Goal: Download file/media

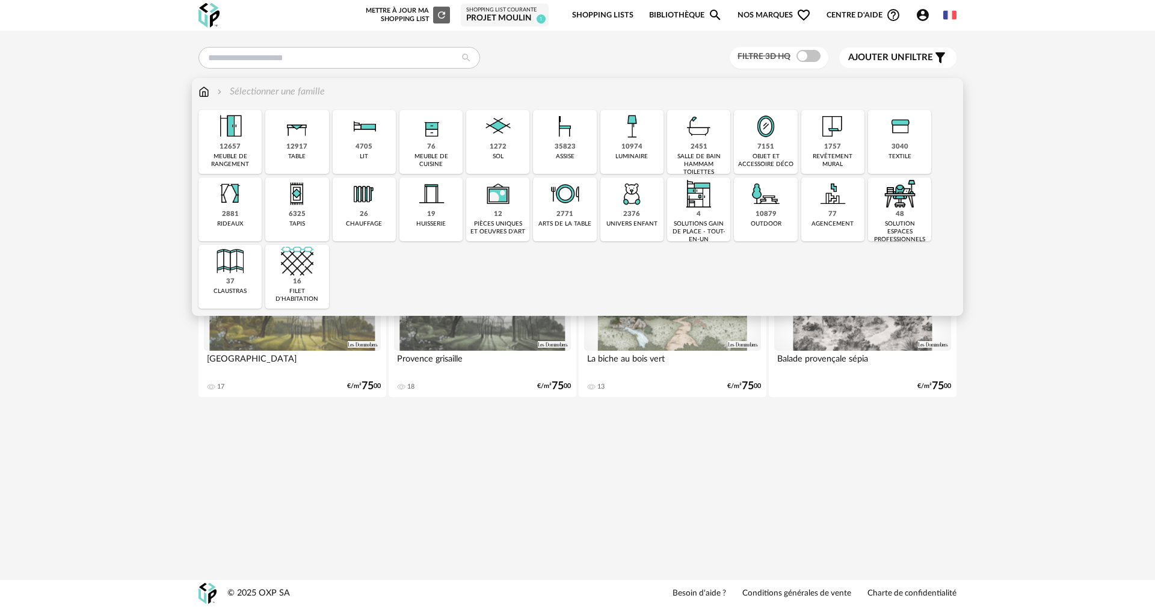
click at [828, 149] on div "1757 revêtement mural" at bounding box center [832, 142] width 63 height 64
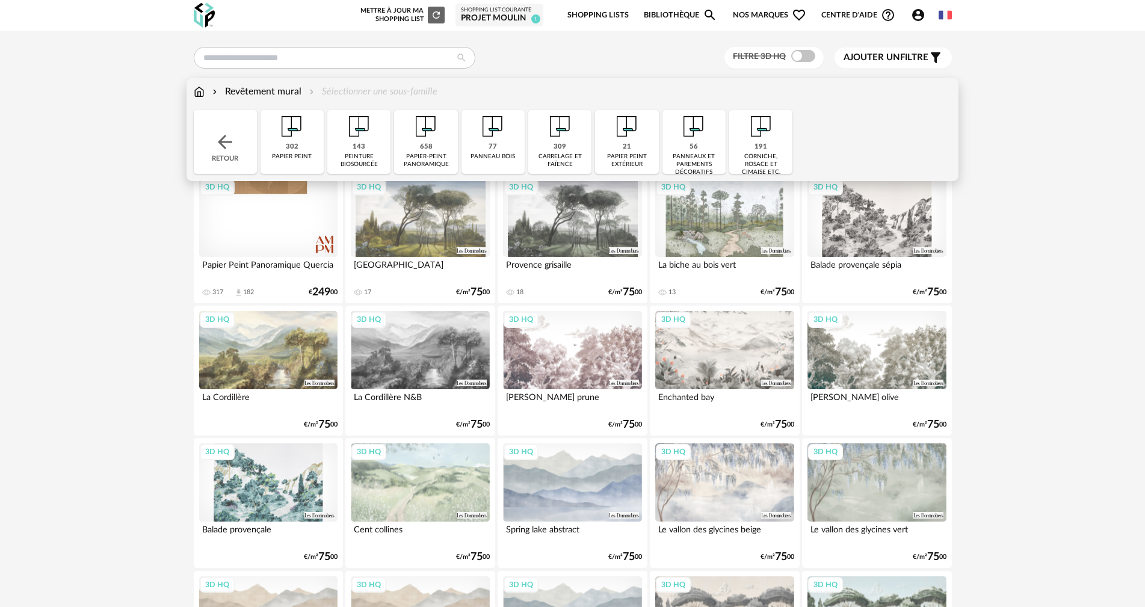
click at [206, 89] on div "Revêtement mural Sélectionner une sous-famille" at bounding box center [316, 92] width 244 height 14
click at [201, 93] on img at bounding box center [199, 92] width 11 height 14
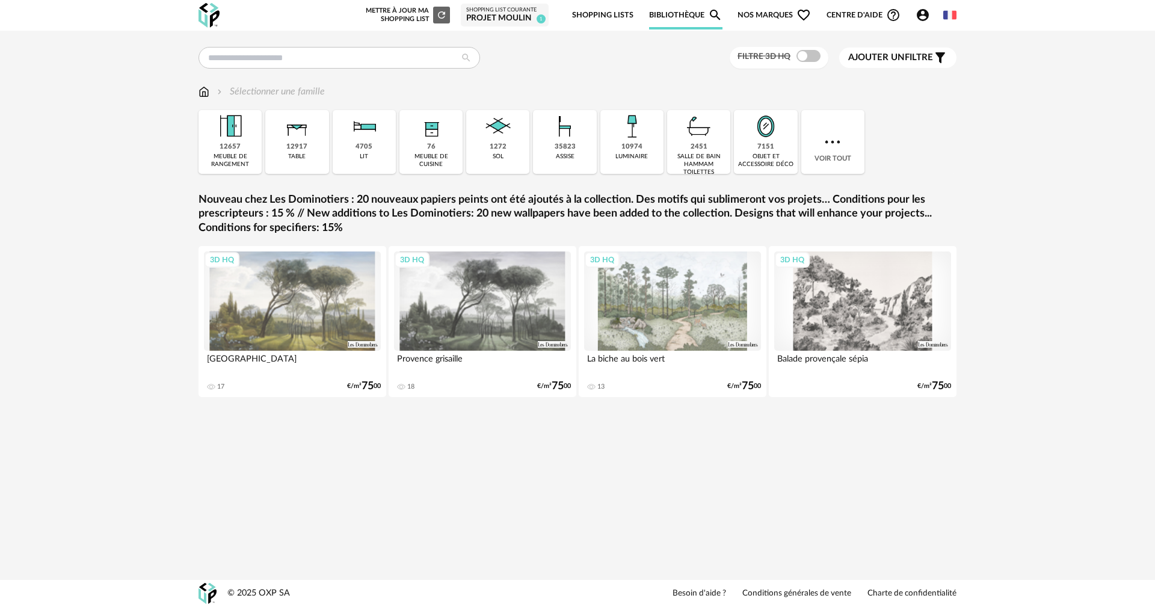
click at [493, 13] on div "Projet Moulin" at bounding box center [504, 18] width 77 height 11
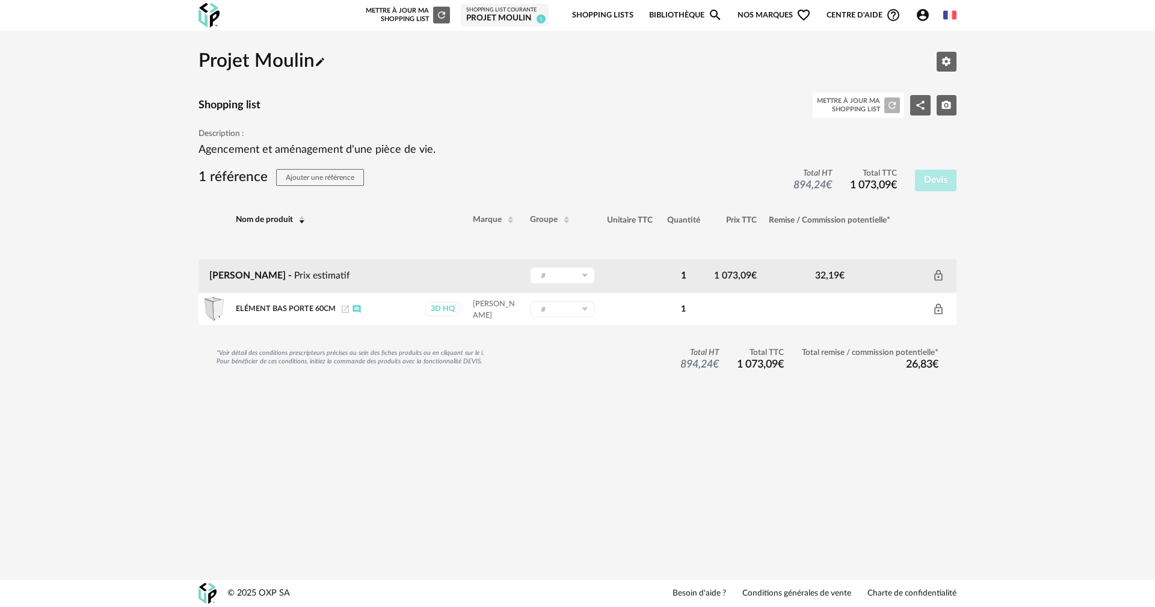
click at [326, 68] on span "Pencil icon" at bounding box center [320, 61] width 11 height 19
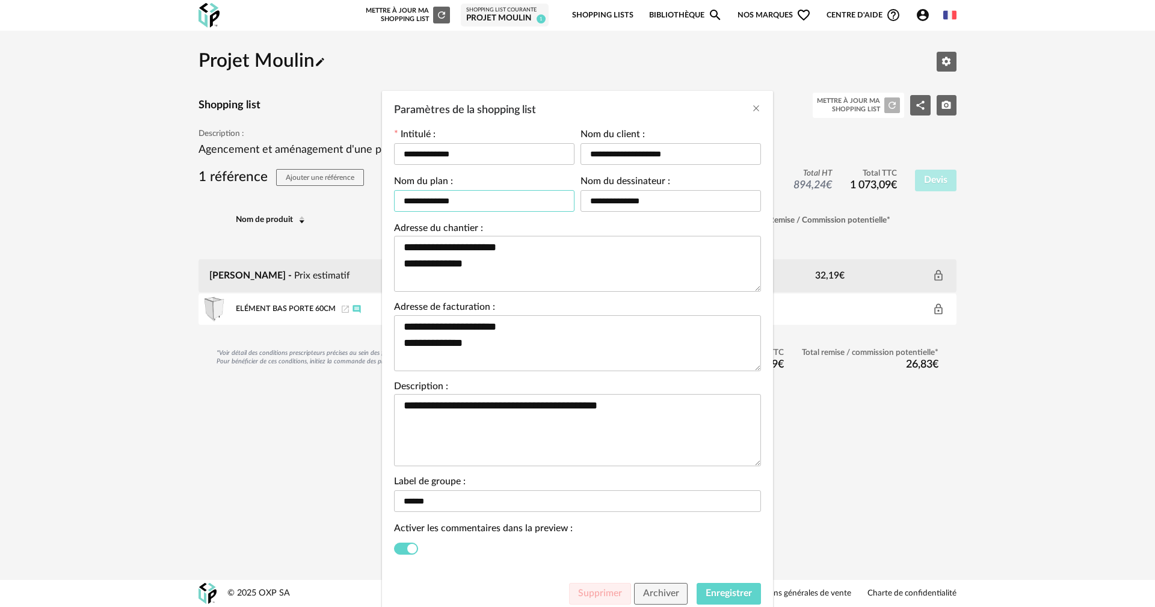
drag, startPoint x: 454, startPoint y: 198, endPoint x: 427, endPoint y: 203, distance: 27.6
click at [427, 203] on input "**********" at bounding box center [484, 201] width 181 height 22
type input "**********"
drag, startPoint x: 460, startPoint y: 157, endPoint x: 424, endPoint y: 152, distance: 37.0
click at [424, 152] on input "**********" at bounding box center [484, 154] width 181 height 22
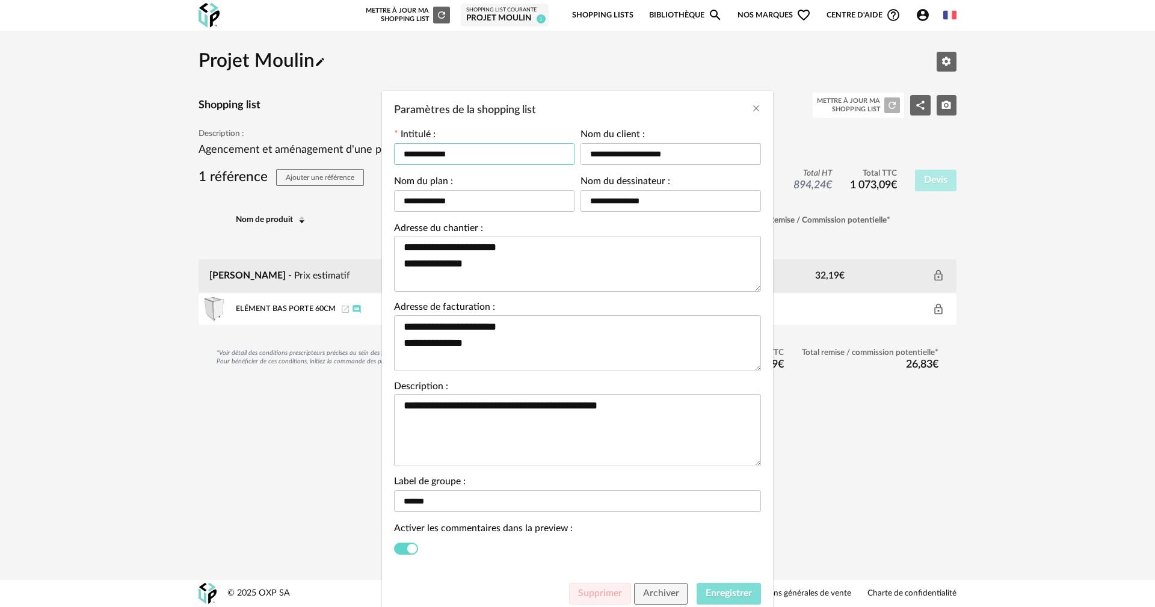
type input "**********"
click at [740, 587] on button "Enregistrer" at bounding box center [729, 594] width 64 height 22
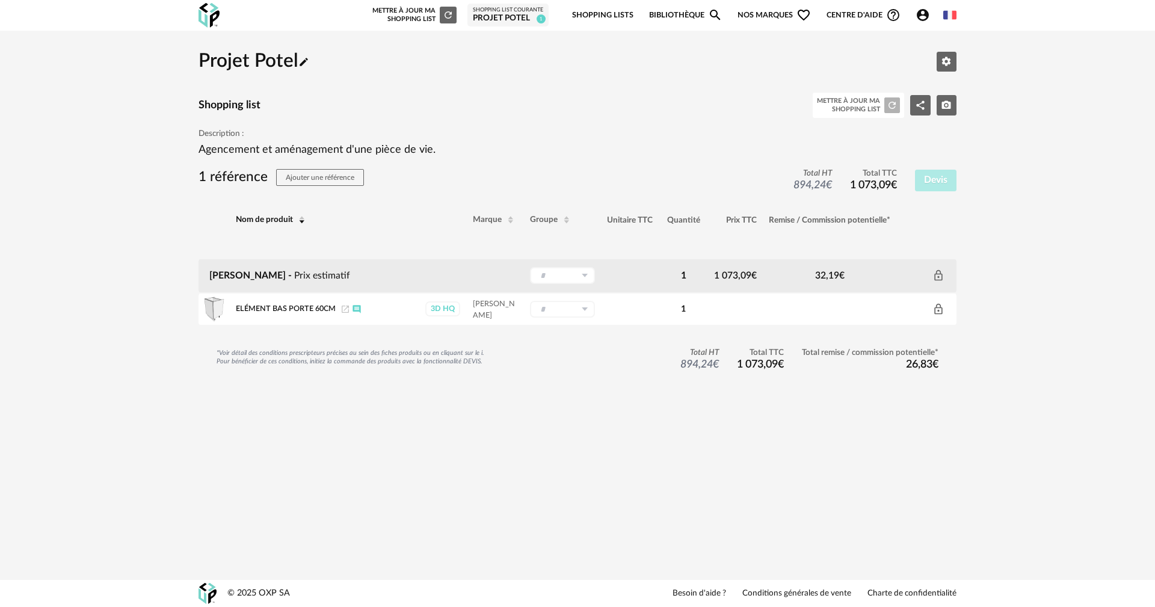
drag, startPoint x: 224, startPoint y: 14, endPoint x: 216, endPoint y: 16, distance: 8.0
click at [223, 14] on div "Nouvelle shopping list Mettre à jour ma Shopping List Refresh icon Shopping Lis…" at bounding box center [578, 15] width 780 height 31
click at [213, 16] on img at bounding box center [209, 15] width 21 height 25
click at [209, 14] on img at bounding box center [209, 15] width 21 height 25
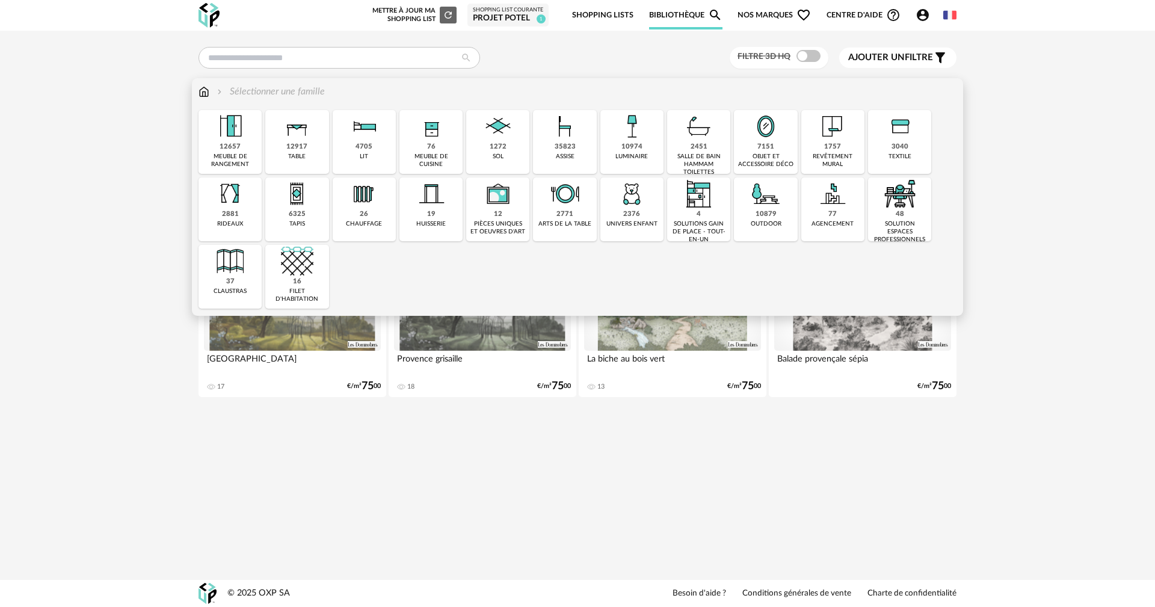
click at [443, 155] on div "meuble de cuisine" at bounding box center [431, 161] width 56 height 16
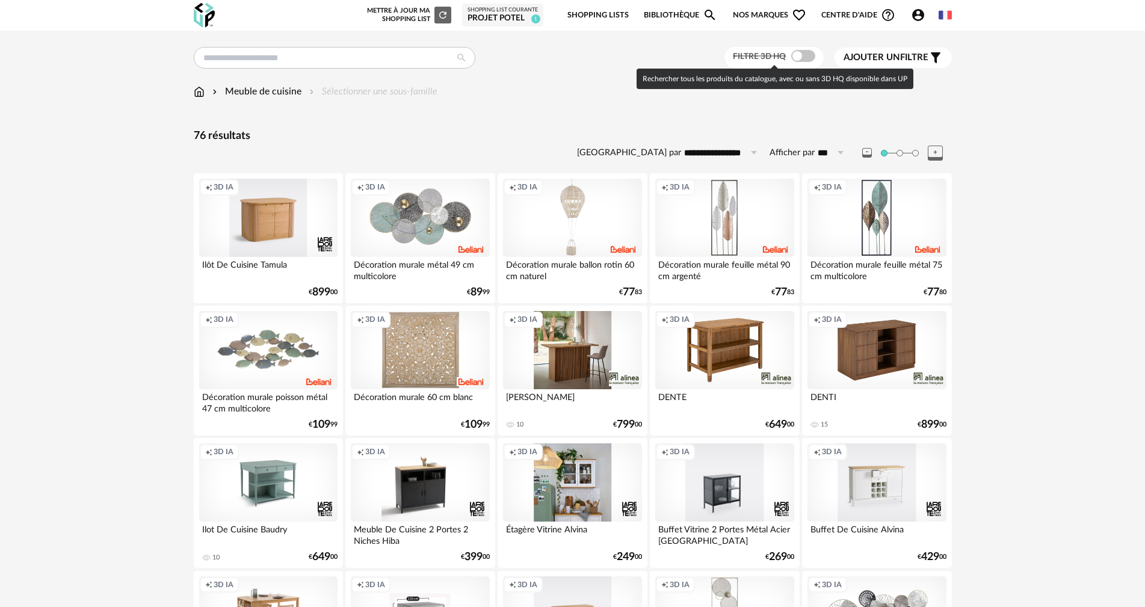
click at [804, 58] on span at bounding box center [803, 56] width 24 height 12
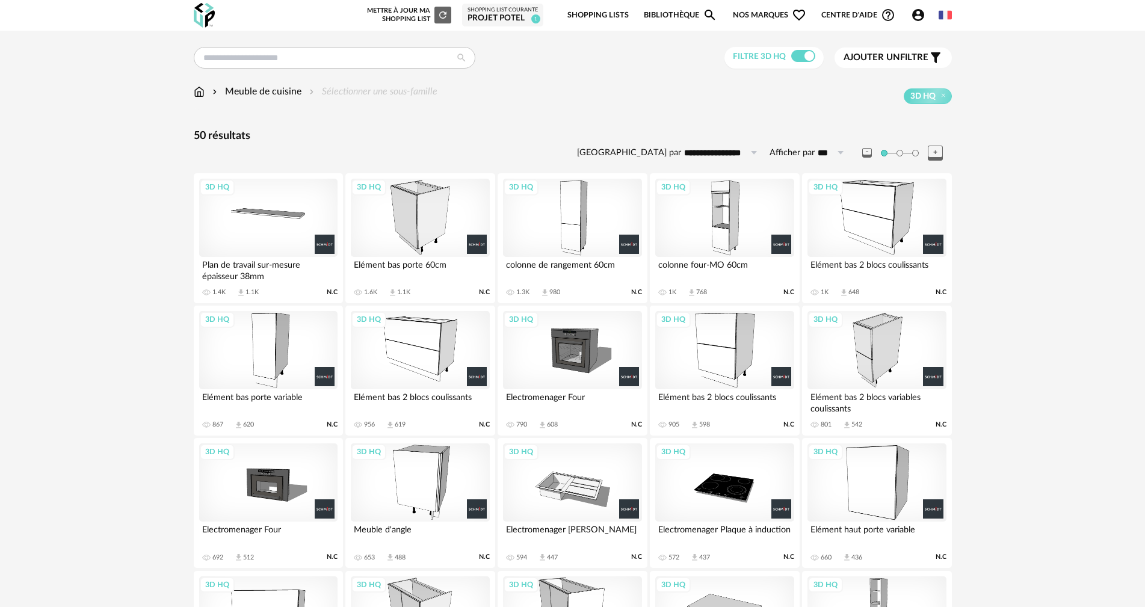
click at [732, 196] on div "3D HQ" at bounding box center [724, 218] width 138 height 78
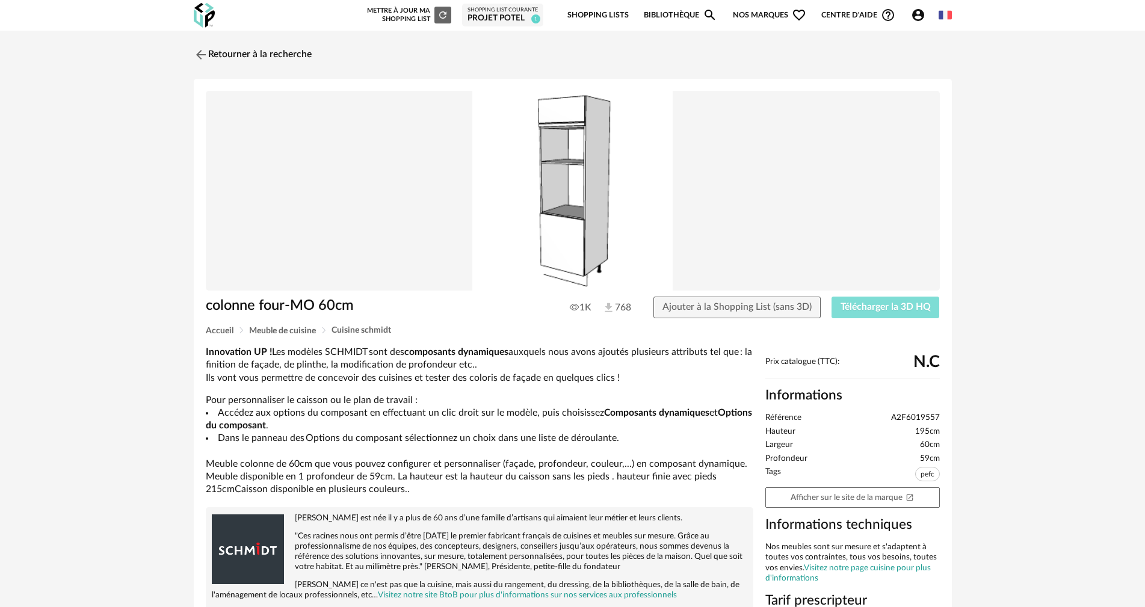
click at [870, 307] on span "Télécharger la 3D HQ" at bounding box center [886, 307] width 90 height 10
click at [871, 304] on span "Télécharger la 3D HQ" at bounding box center [886, 307] width 90 height 10
click at [222, 52] on link "Retourner à la recherche" at bounding box center [250, 55] width 118 height 26
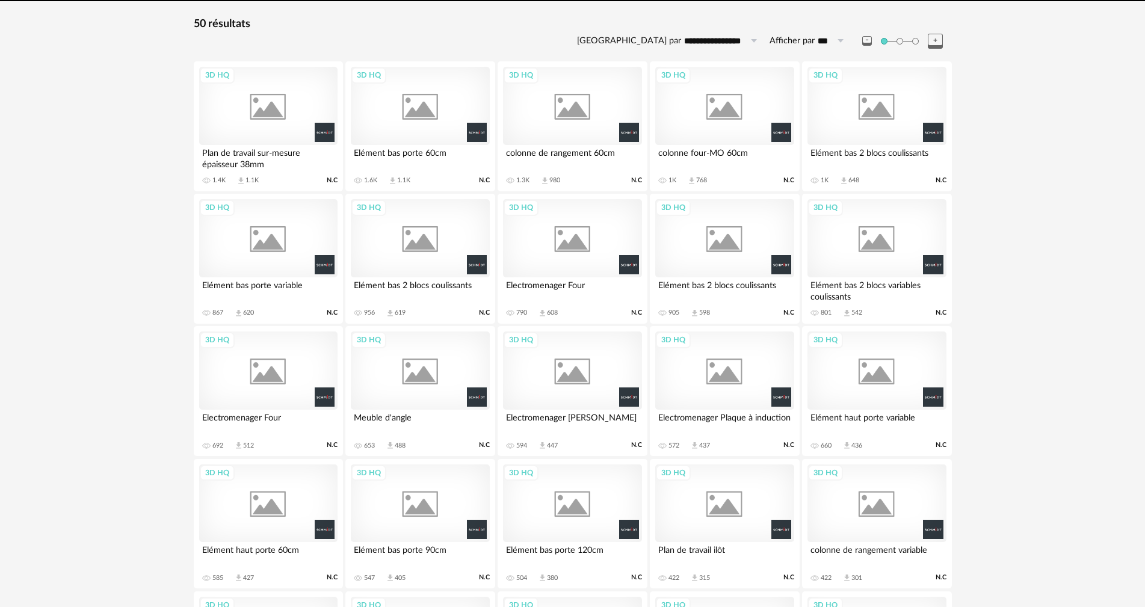
scroll to position [169, 0]
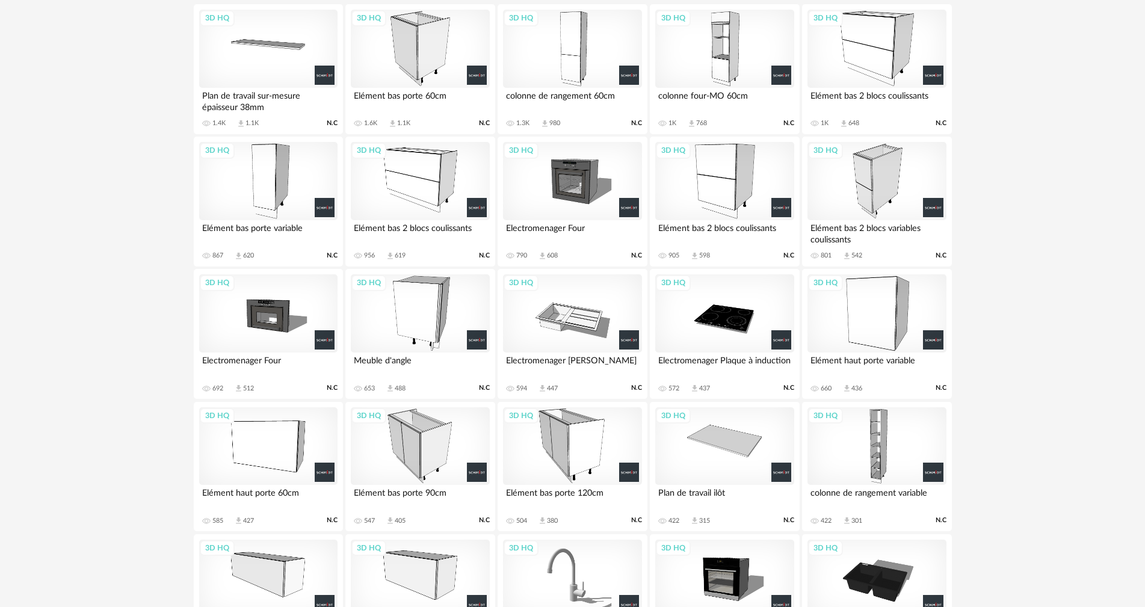
click at [579, 54] on div "3D HQ" at bounding box center [572, 49] width 138 height 78
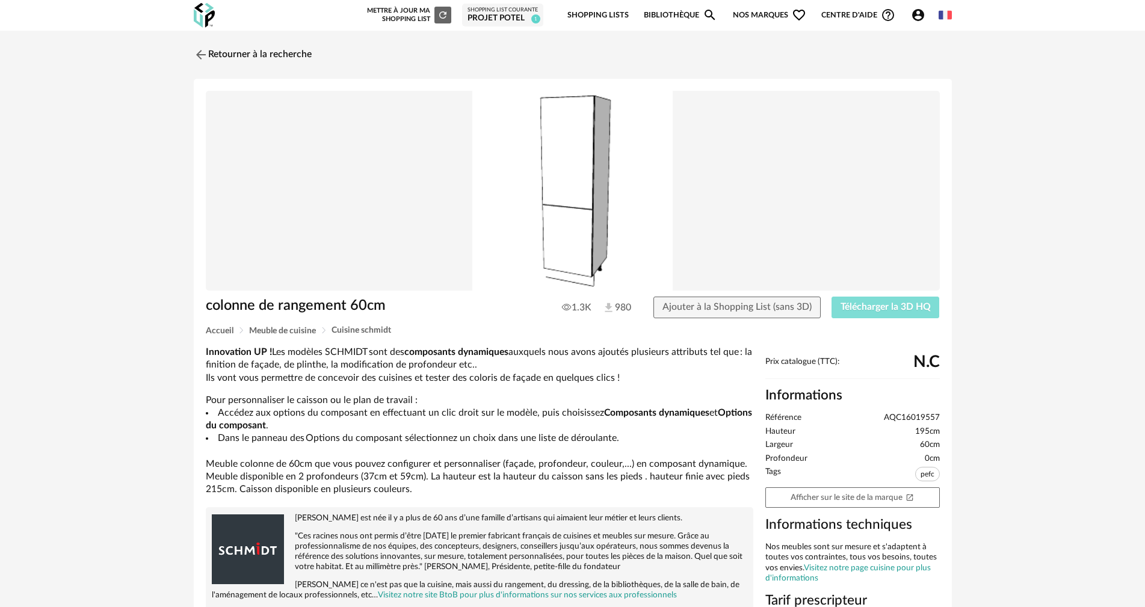
click at [915, 305] on span "Télécharger la 3D HQ" at bounding box center [886, 307] width 90 height 10
click at [289, 88] on div "colonne de rangement 60cm 1.3K 980 Ajouter à la Shopping List (sans 3D) Télécha…" at bounding box center [573, 480] width 758 height 803
click at [289, 36] on div "Retourner à la recherche colonne de rangement 60cm 1.3K 980 Ajouter à la Shoppi…" at bounding box center [572, 467] width 1145 height 872
click at [290, 54] on link "Retourner à la recherche" at bounding box center [250, 55] width 118 height 26
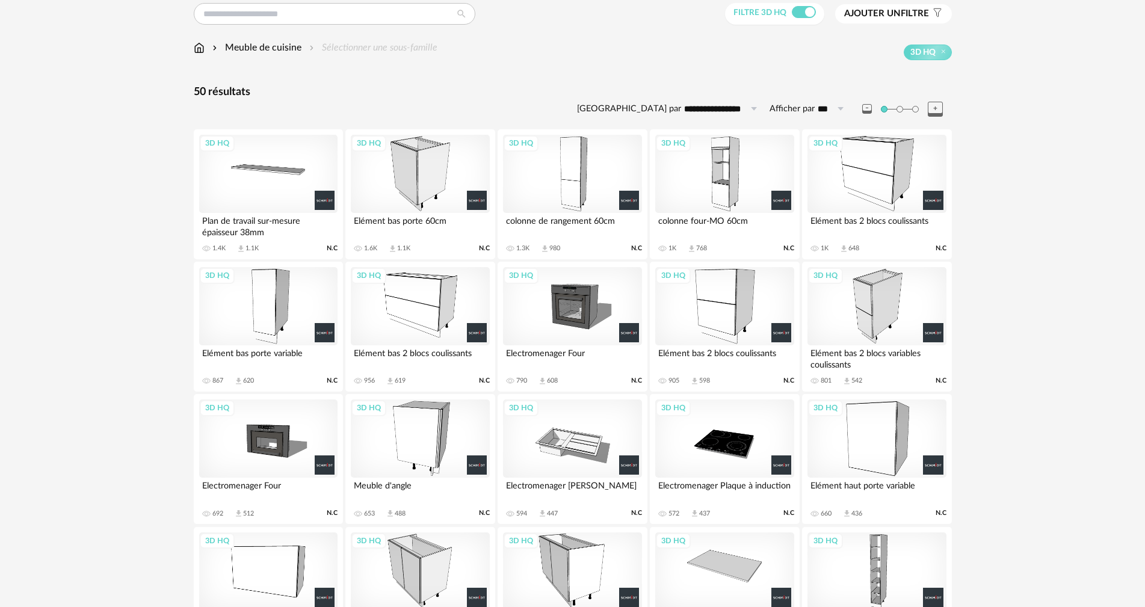
scroll to position [285, 0]
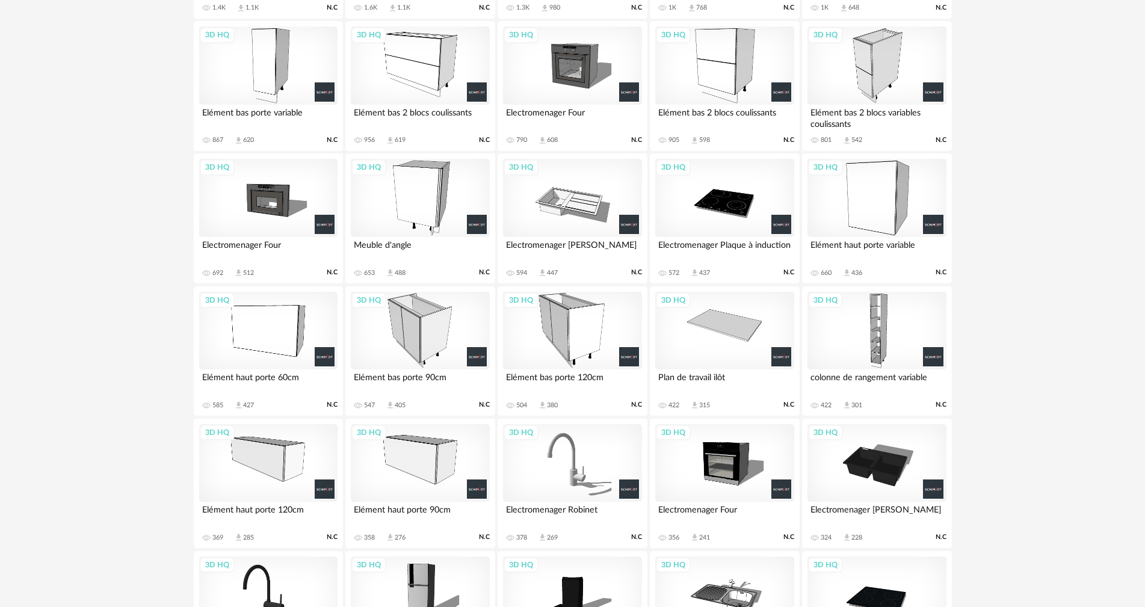
click at [877, 332] on div "3D HQ" at bounding box center [876, 331] width 138 height 78
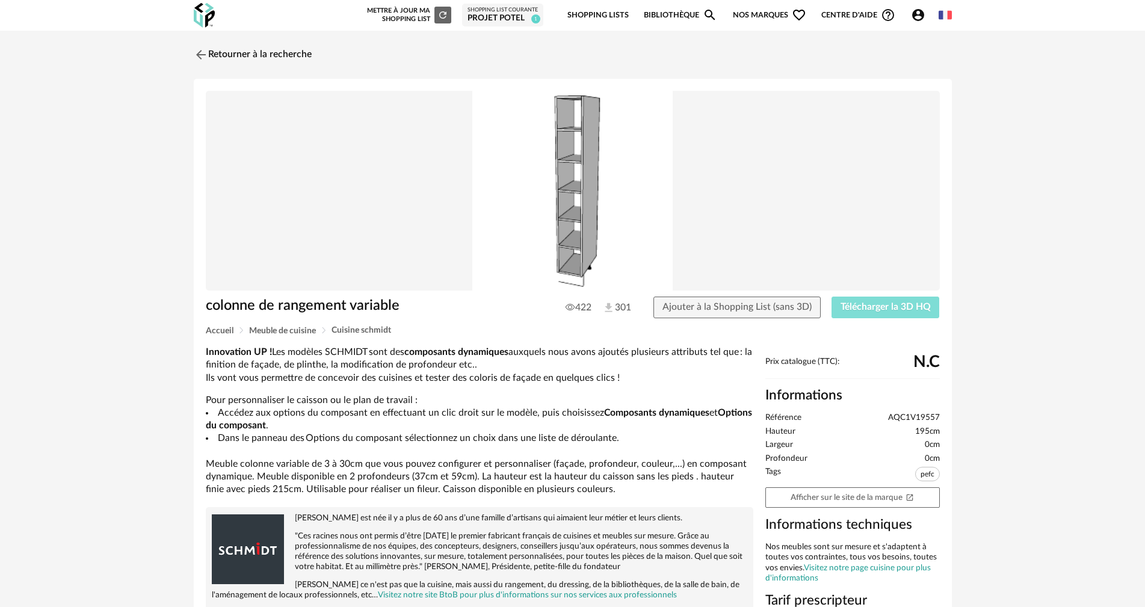
click at [890, 315] on button "Télécharger la 3D HQ" at bounding box center [886, 308] width 108 height 22
click at [217, 51] on link "Retourner à la recherche" at bounding box center [250, 55] width 118 height 26
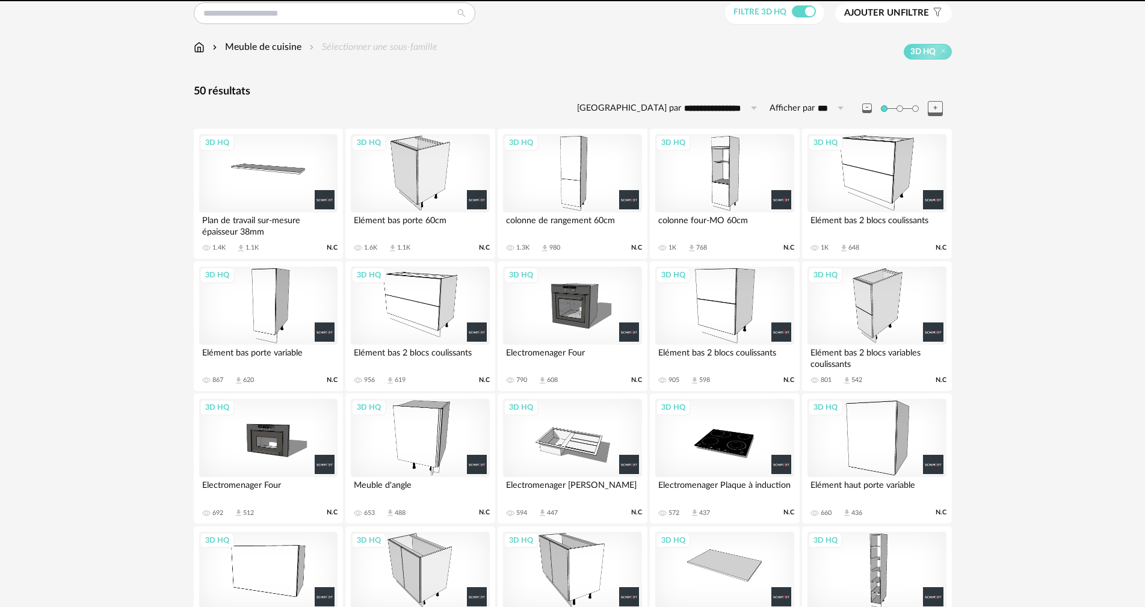
scroll to position [44, 0]
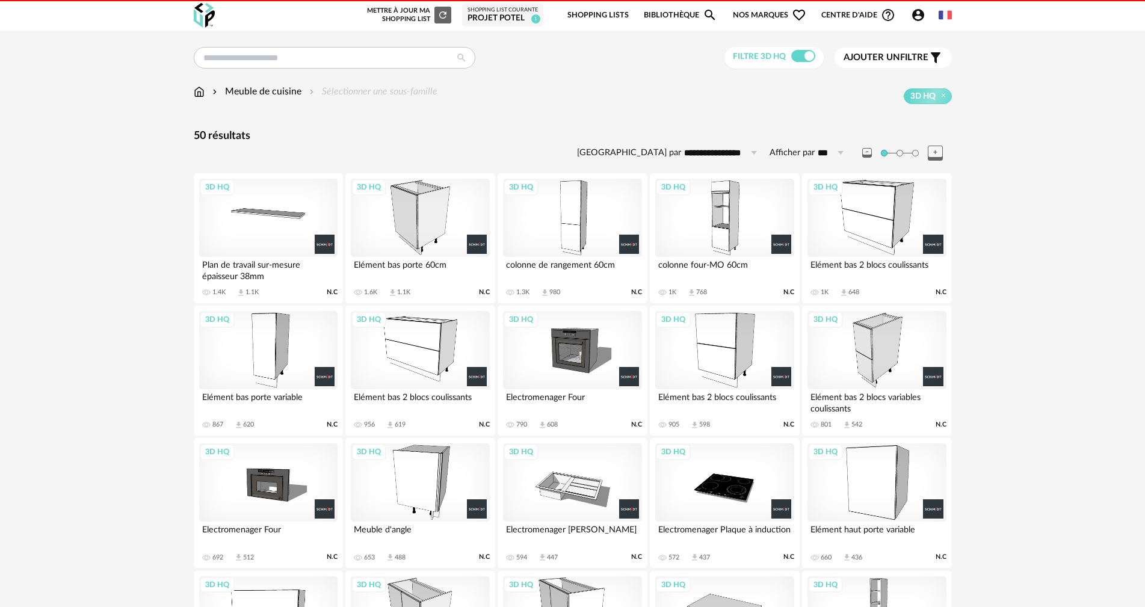
scroll to position [233, 0]
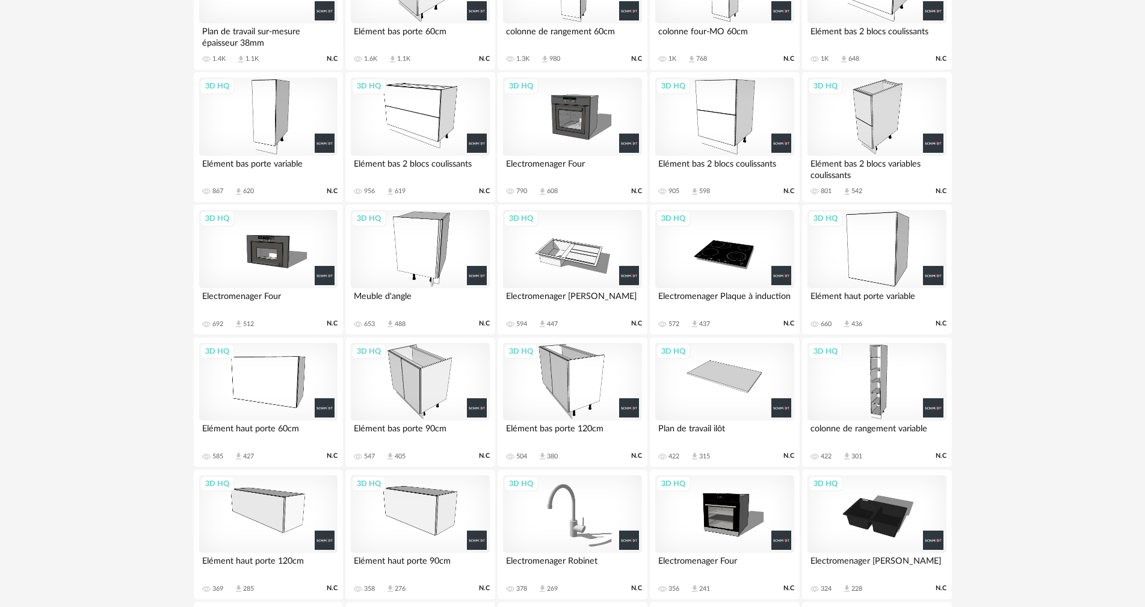
click at [231, 106] on div "3D HQ" at bounding box center [268, 117] width 138 height 78
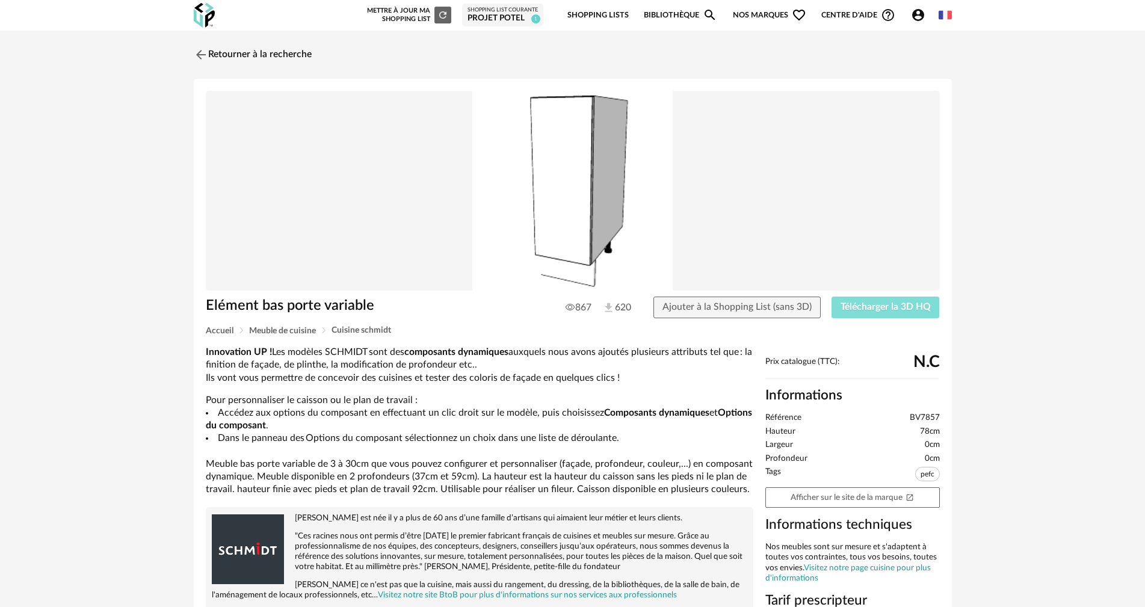
click at [877, 310] on span "Télécharger la 3D HQ" at bounding box center [886, 307] width 90 height 10
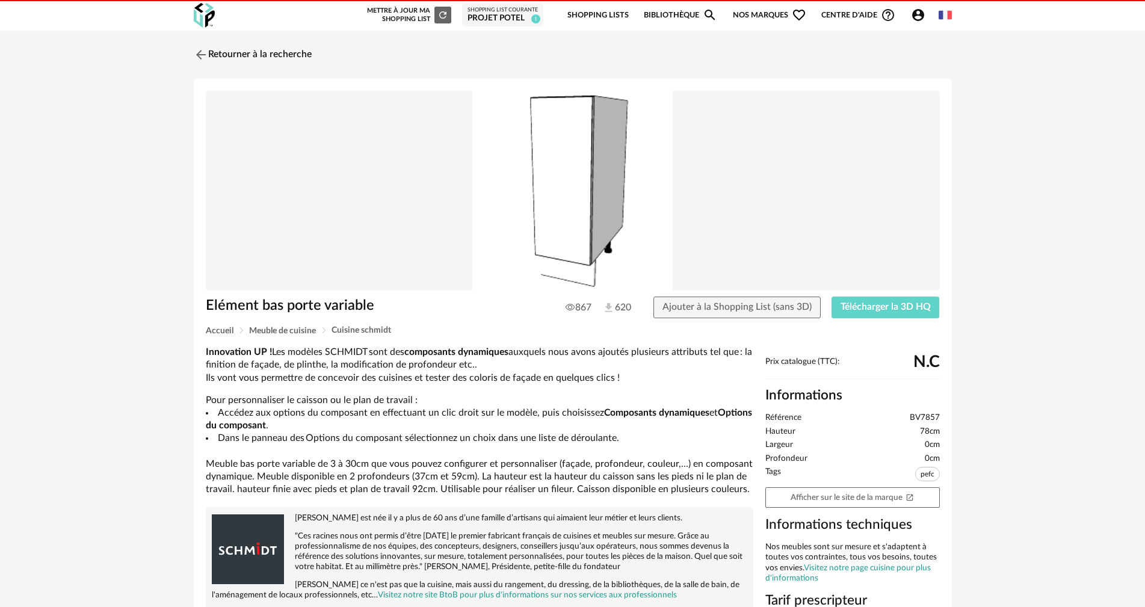
click at [260, 72] on div "Retourner à la recherche Elément bas porte variable 867 620 Ajouter à la Shoppi…" at bounding box center [573, 473] width 780 height 862
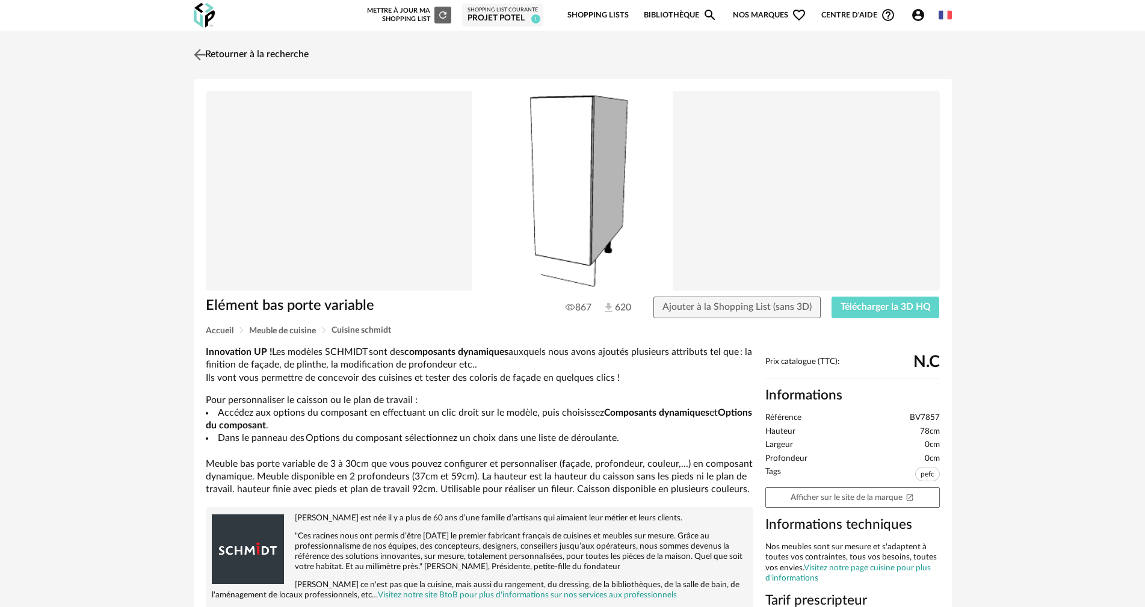
click at [260, 63] on link "Retourner à la recherche" at bounding box center [250, 55] width 118 height 26
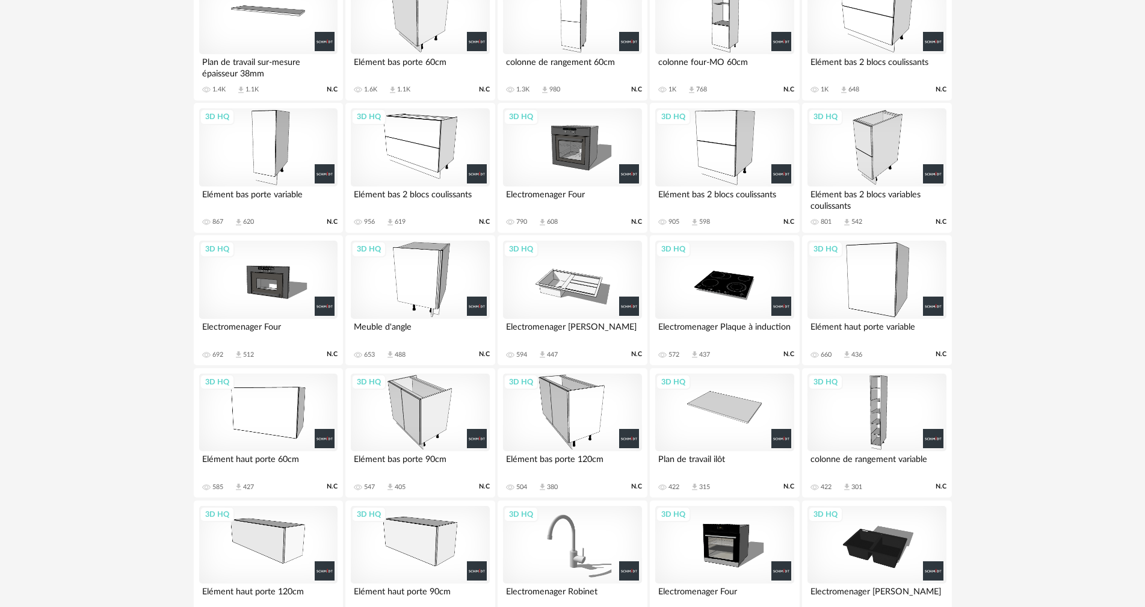
scroll to position [224, 0]
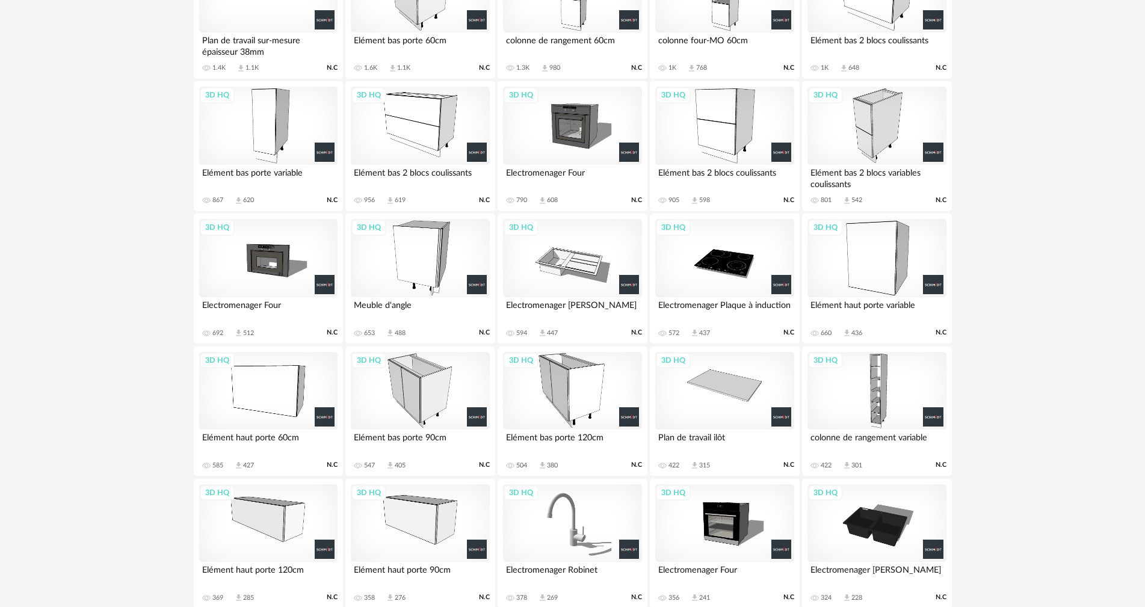
click at [552, 389] on div "3D HQ" at bounding box center [572, 391] width 138 height 78
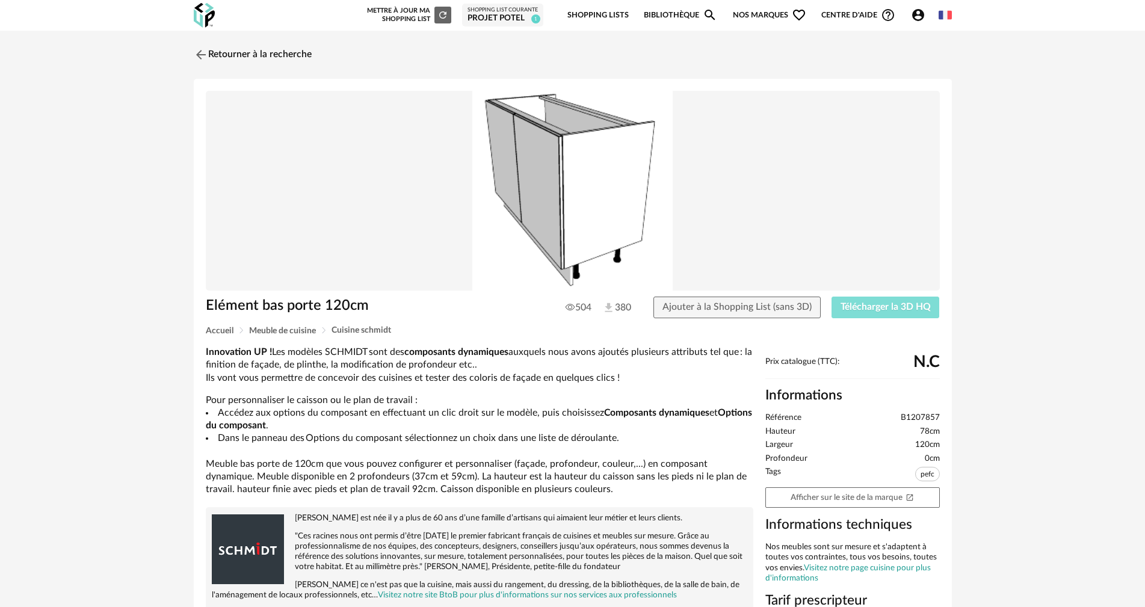
click at [886, 303] on span "Télécharger la 3D HQ" at bounding box center [886, 307] width 90 height 10
click at [237, 57] on link "Retourner à la recherche" at bounding box center [250, 55] width 118 height 26
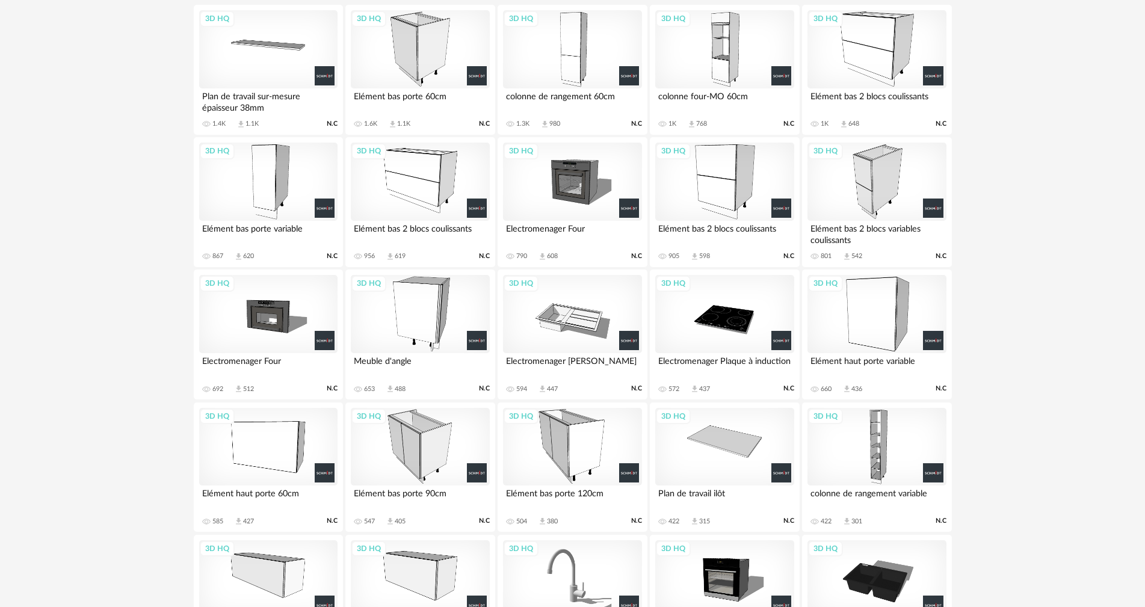
scroll to position [345, 0]
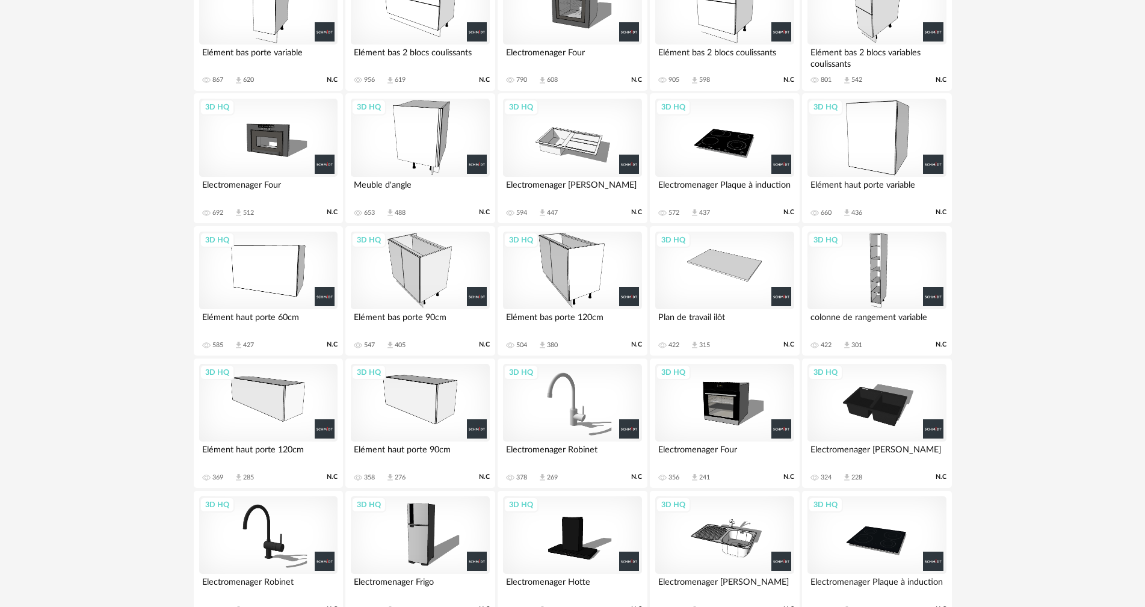
click at [583, 274] on div "3D HQ" at bounding box center [572, 271] width 138 height 78
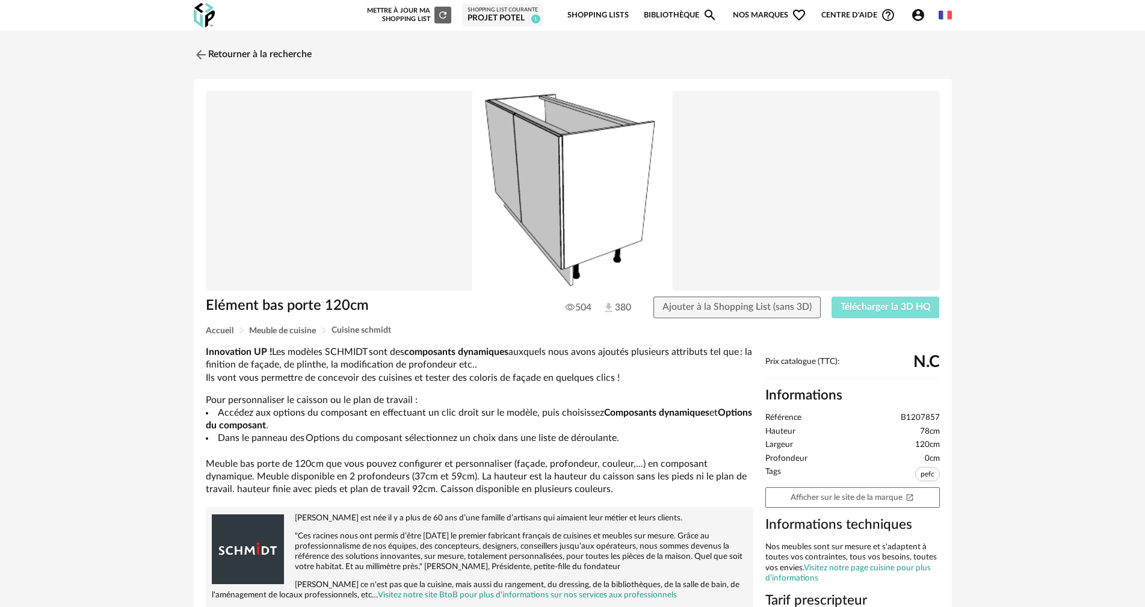
click at [909, 307] on span "Télécharger la 3D HQ" at bounding box center [886, 307] width 90 height 10
click at [233, 42] on link "Retourner à la recherche" at bounding box center [250, 55] width 118 height 26
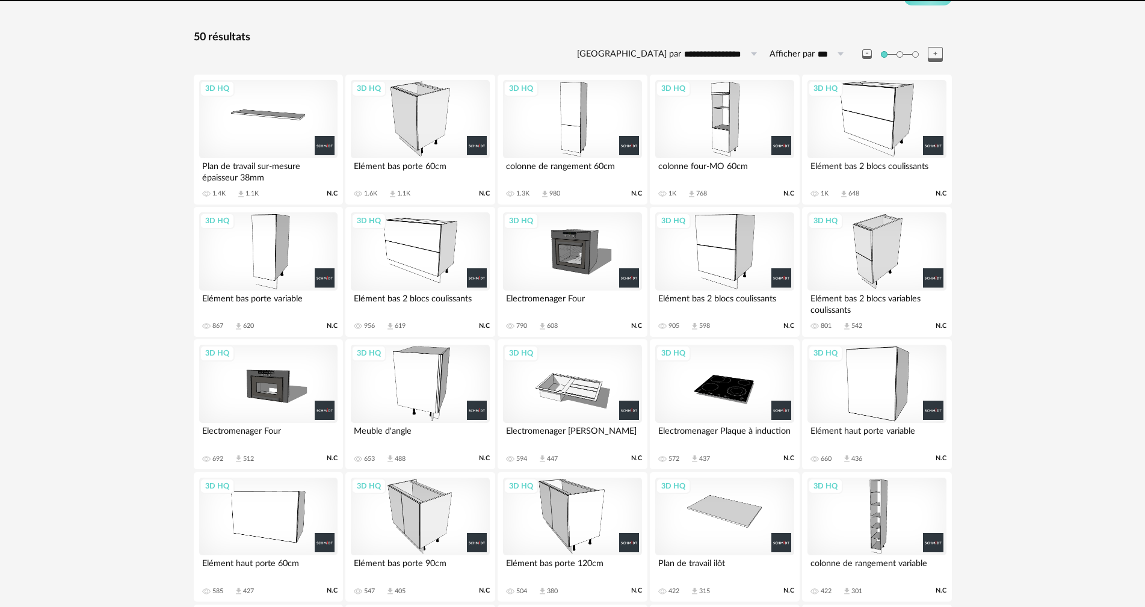
scroll to position [44, 0]
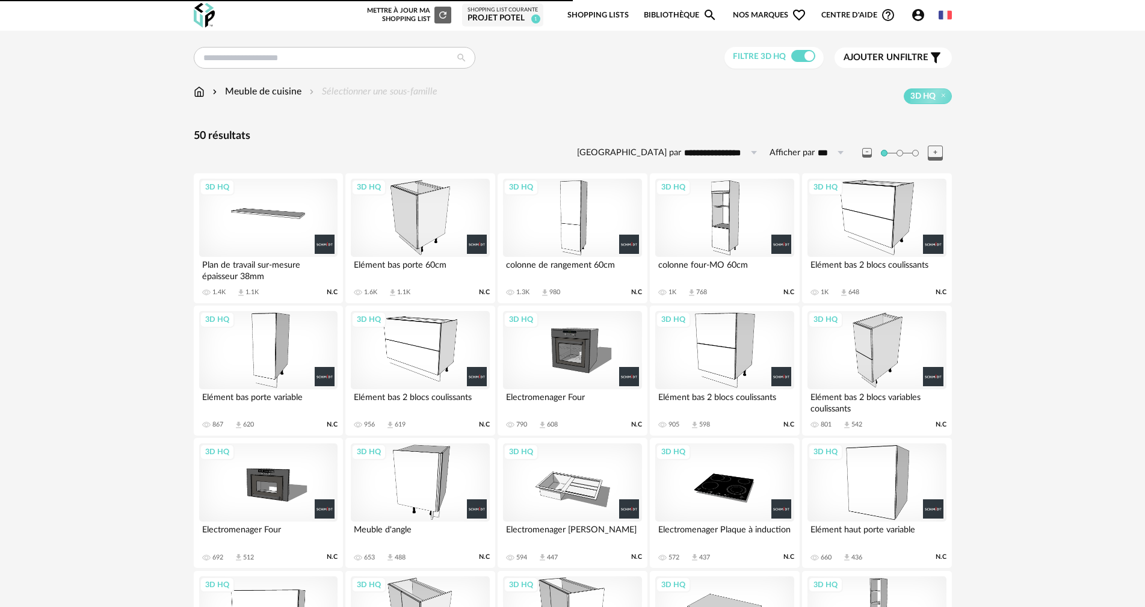
scroll to position [173, 0]
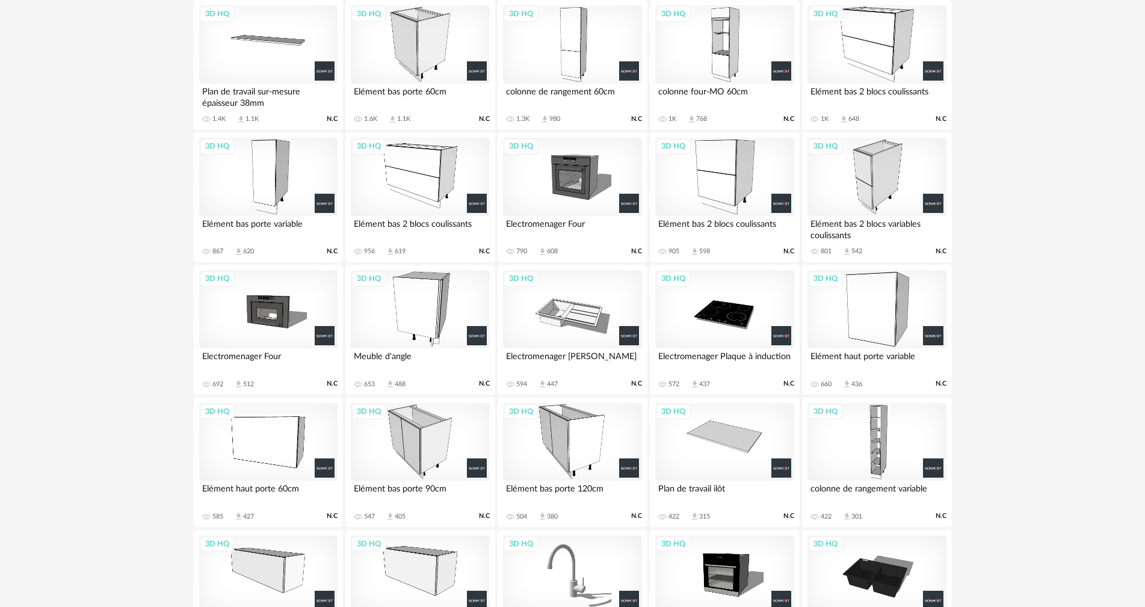
click at [399, 443] on div "3D HQ" at bounding box center [420, 442] width 138 height 78
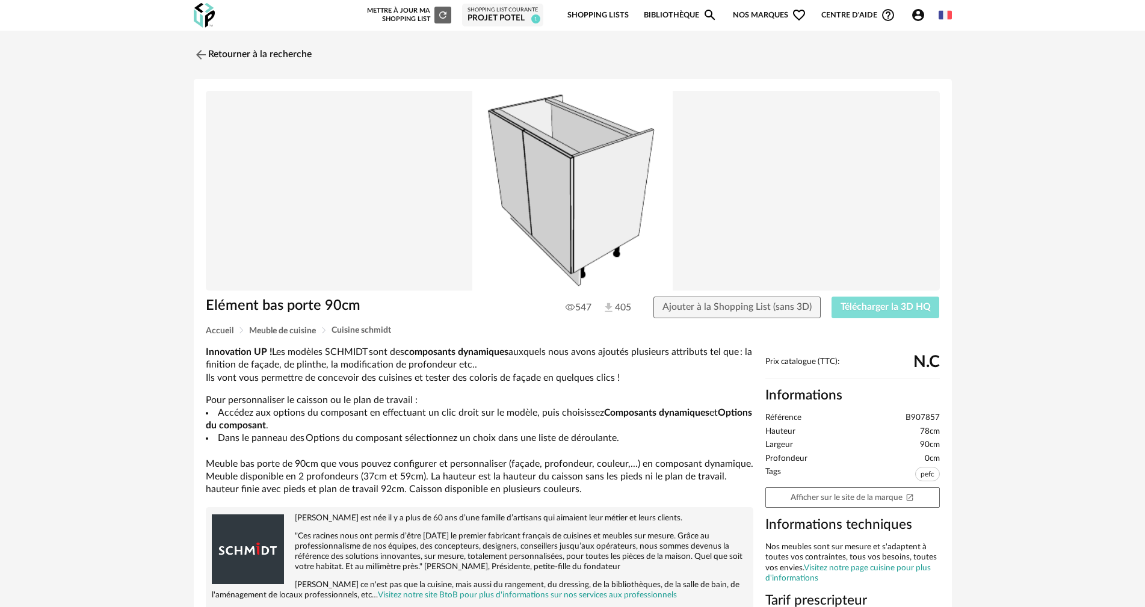
click at [864, 306] on span "Télécharger la 3D HQ" at bounding box center [886, 307] width 90 height 10
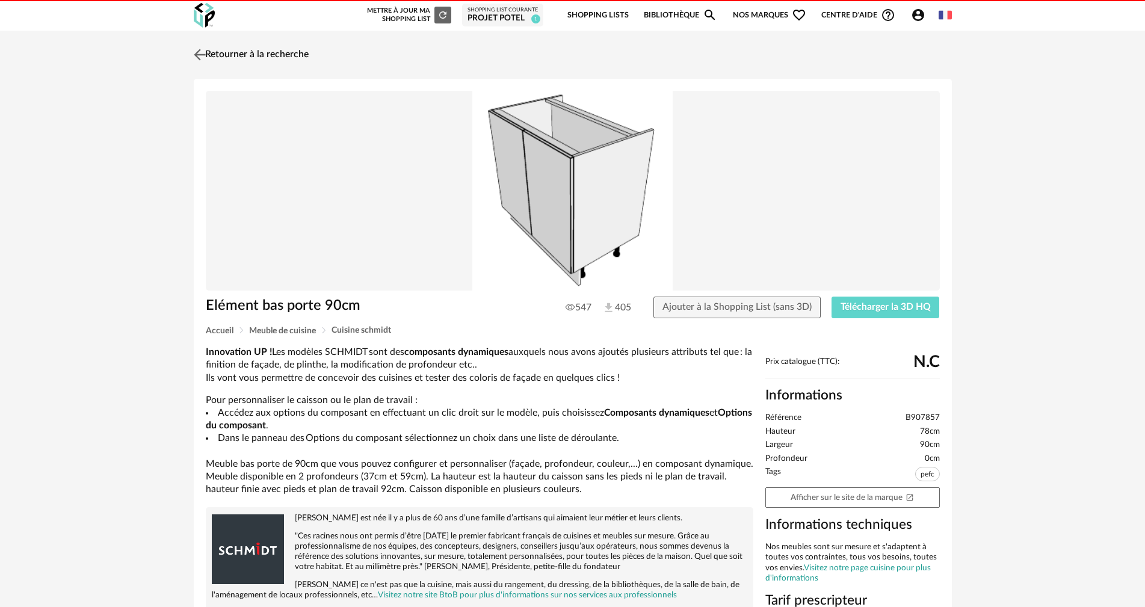
click at [276, 55] on link "Retourner à la recherche" at bounding box center [250, 55] width 118 height 26
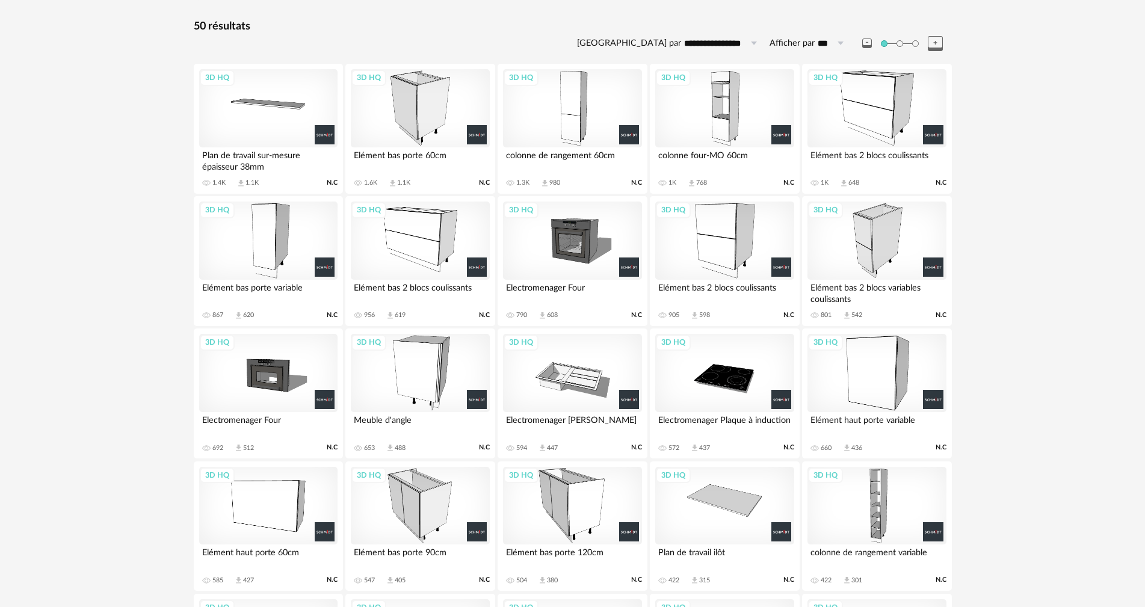
scroll to position [224, 0]
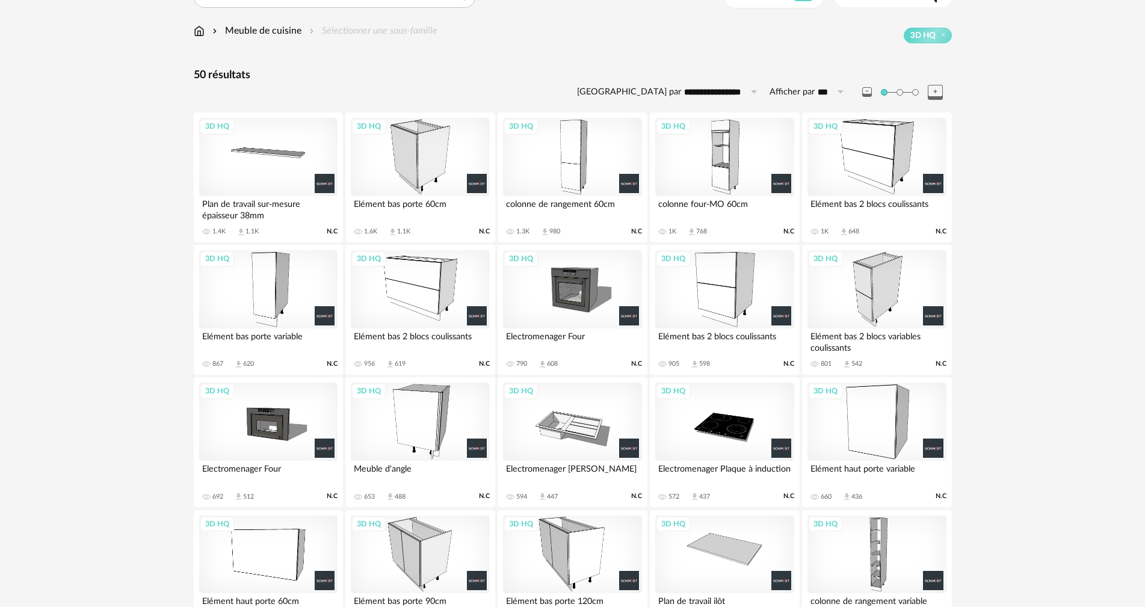
scroll to position [120, 0]
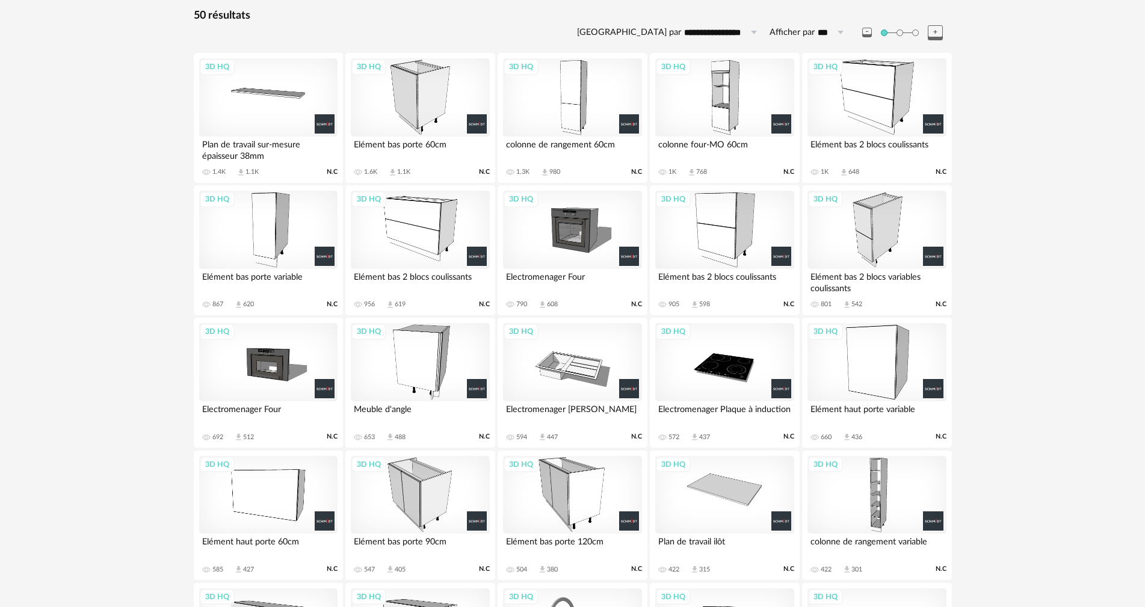
click at [406, 346] on div "3D HQ" at bounding box center [420, 362] width 138 height 78
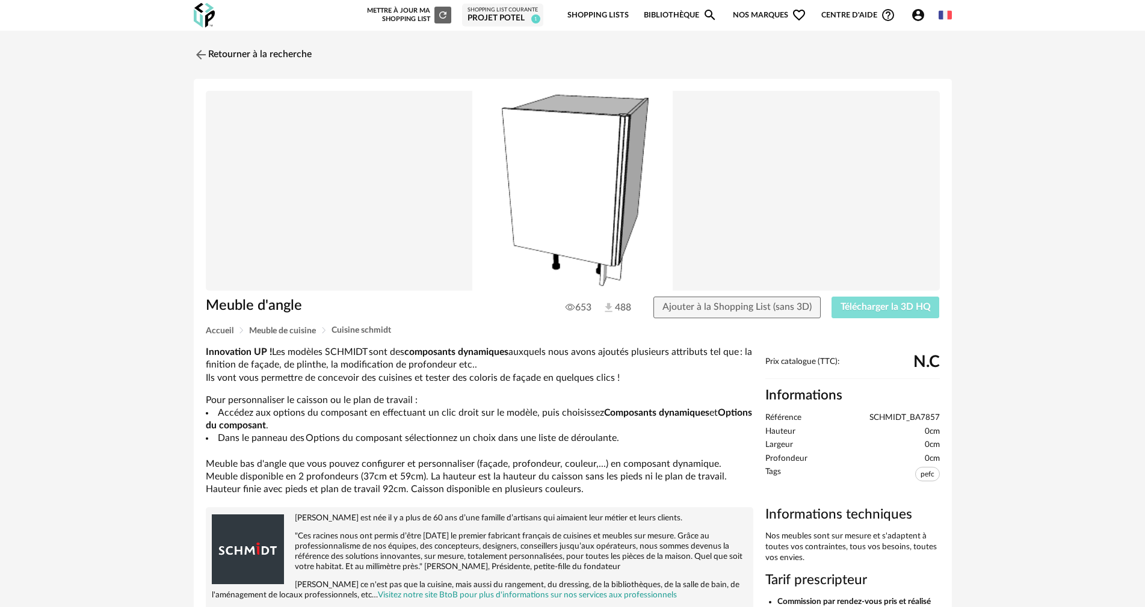
click at [858, 314] on button "Télécharger la 3D HQ" at bounding box center [886, 308] width 108 height 22
click at [268, 53] on link "Retourner à la recherche" at bounding box center [250, 55] width 118 height 26
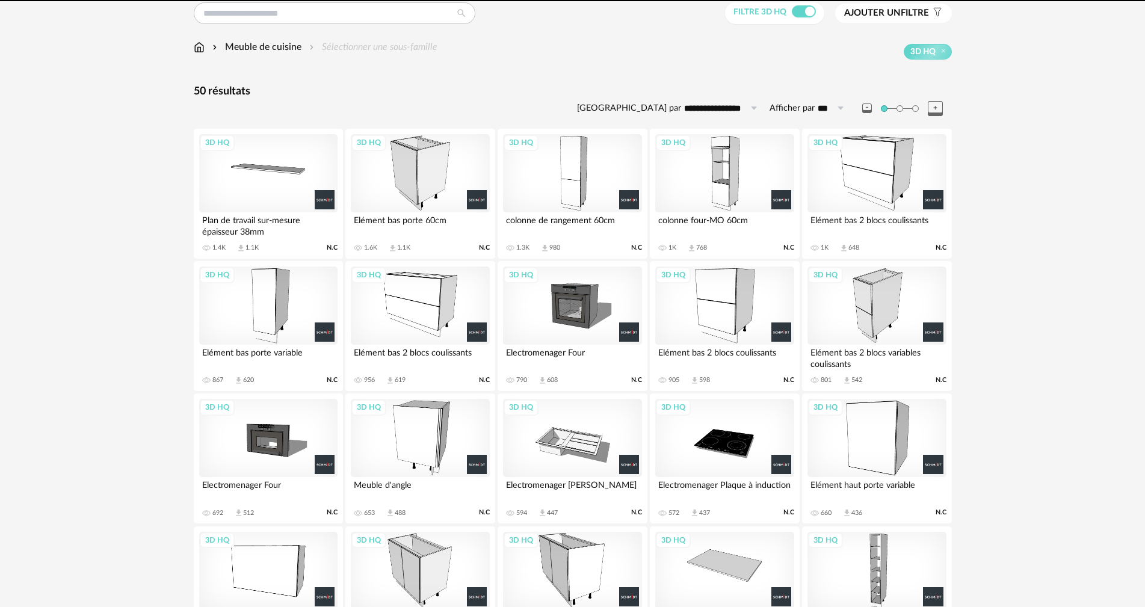
scroll to position [44, 0]
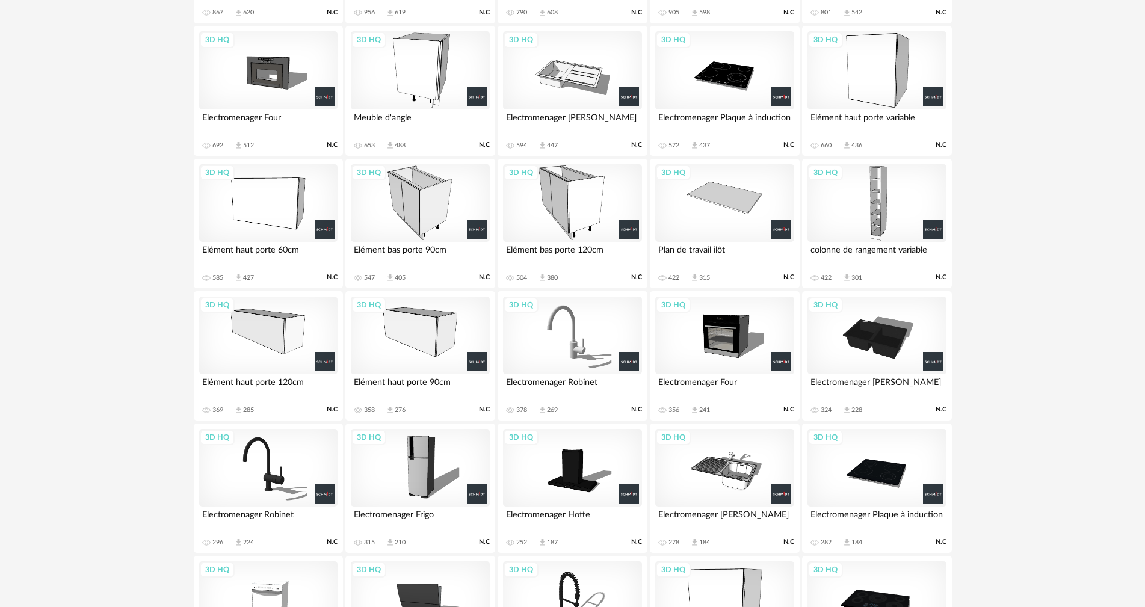
scroll to position [414, 0]
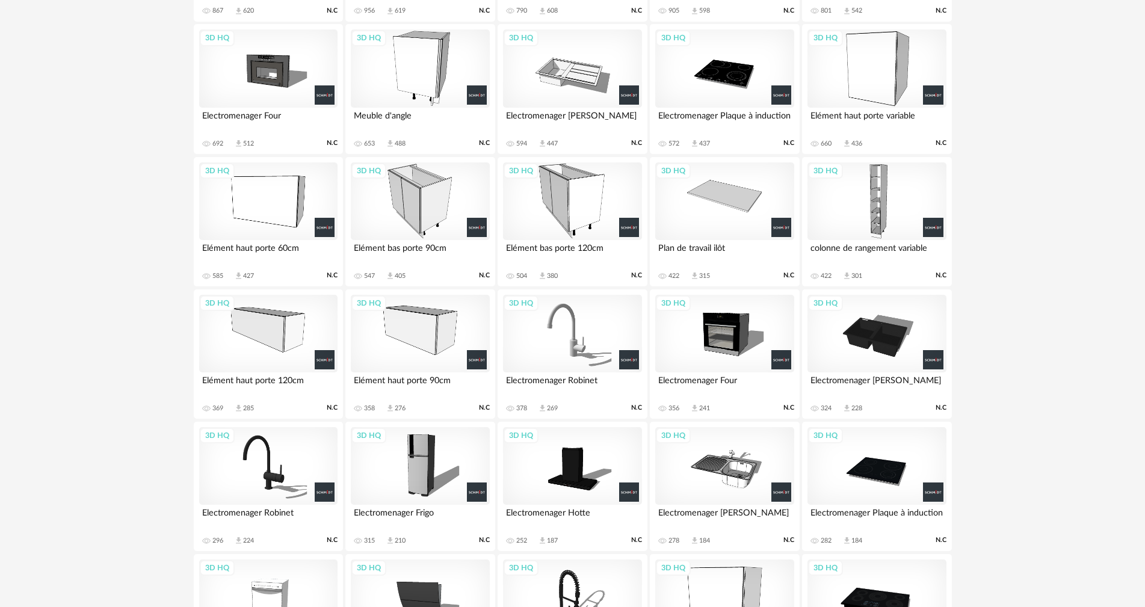
click at [568, 195] on div "3D HQ" at bounding box center [572, 201] width 138 height 78
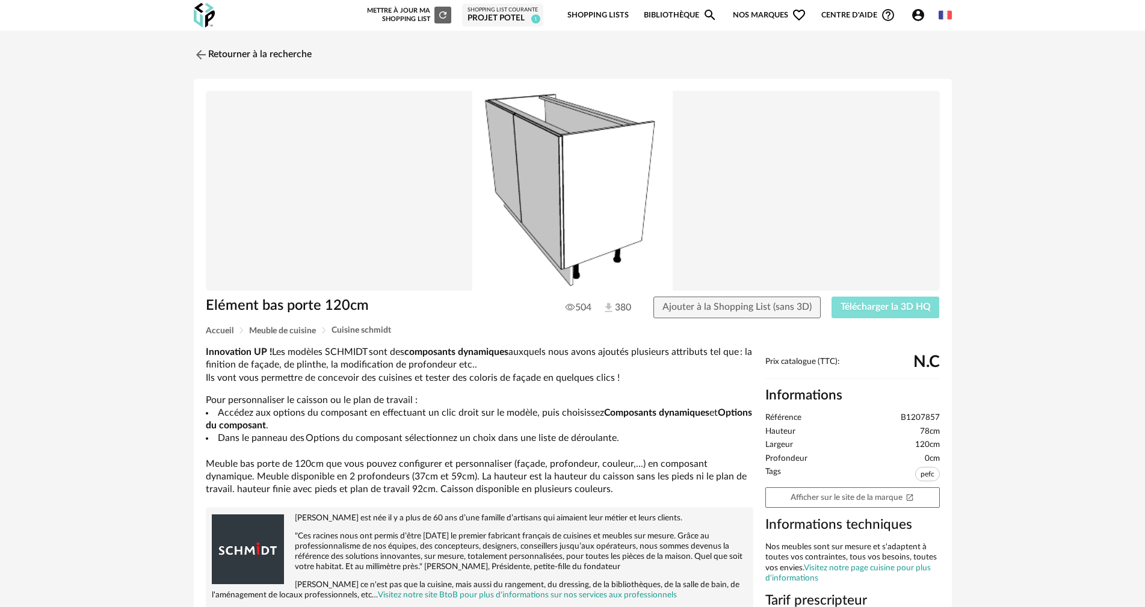
click at [915, 318] on button "Télécharger la 3D HQ" at bounding box center [886, 308] width 108 height 22
click at [267, 46] on link "Retourner à la recherche" at bounding box center [250, 55] width 118 height 26
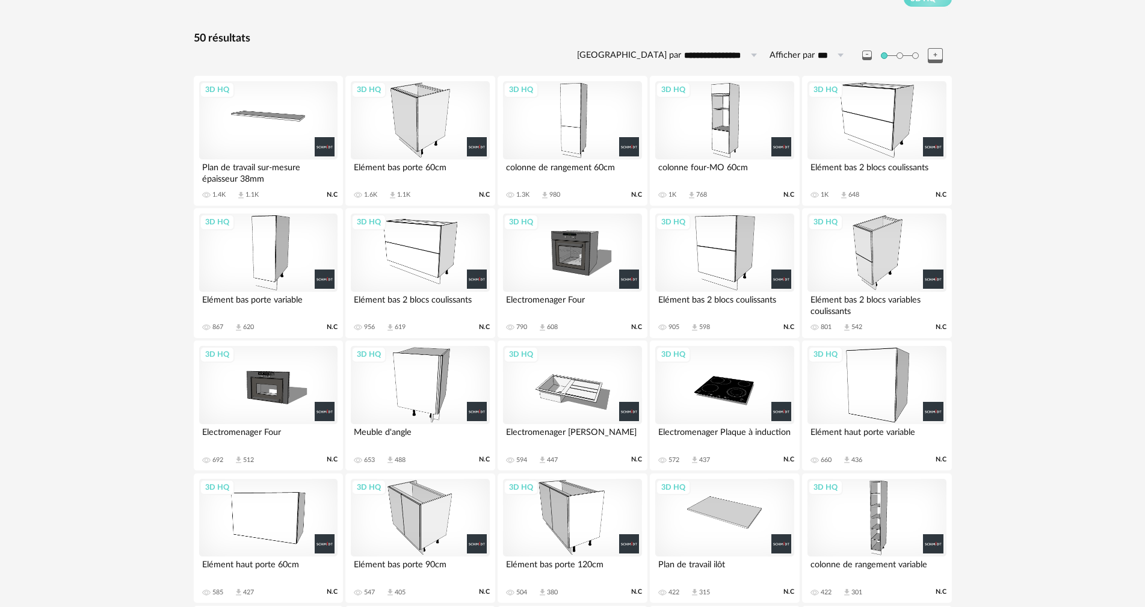
scroll to position [164, 0]
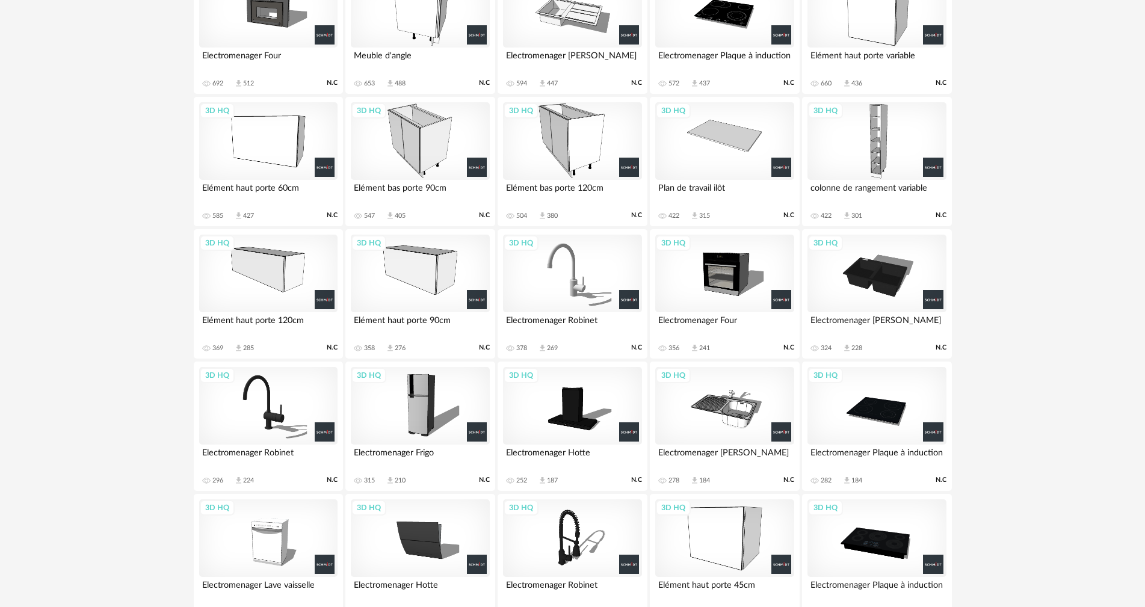
scroll to position [113, 0]
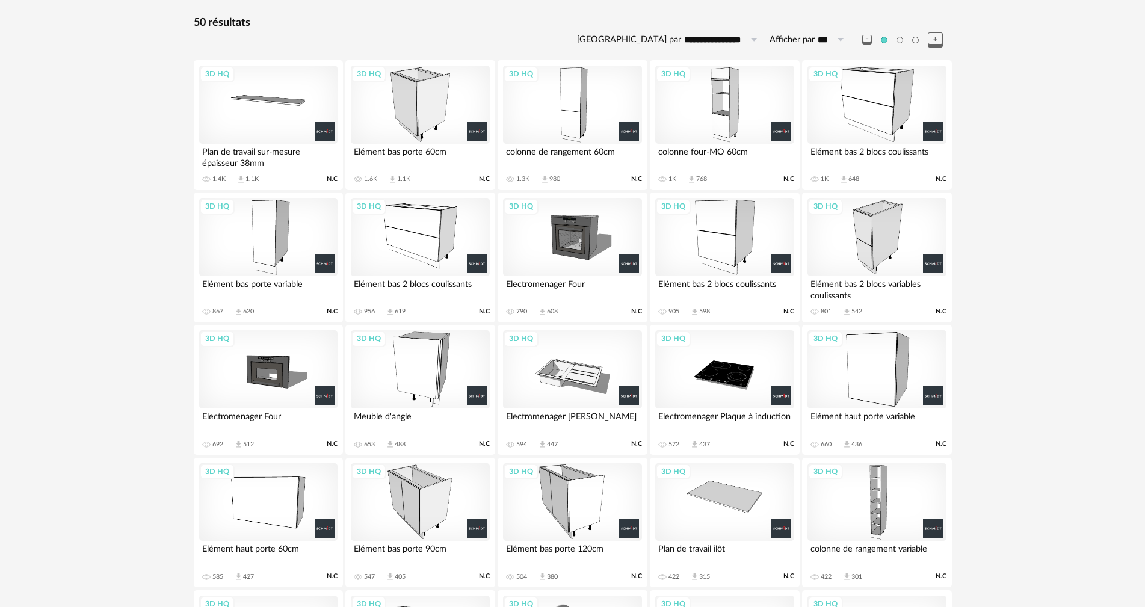
click at [410, 250] on div "3D HQ" at bounding box center [420, 237] width 138 height 78
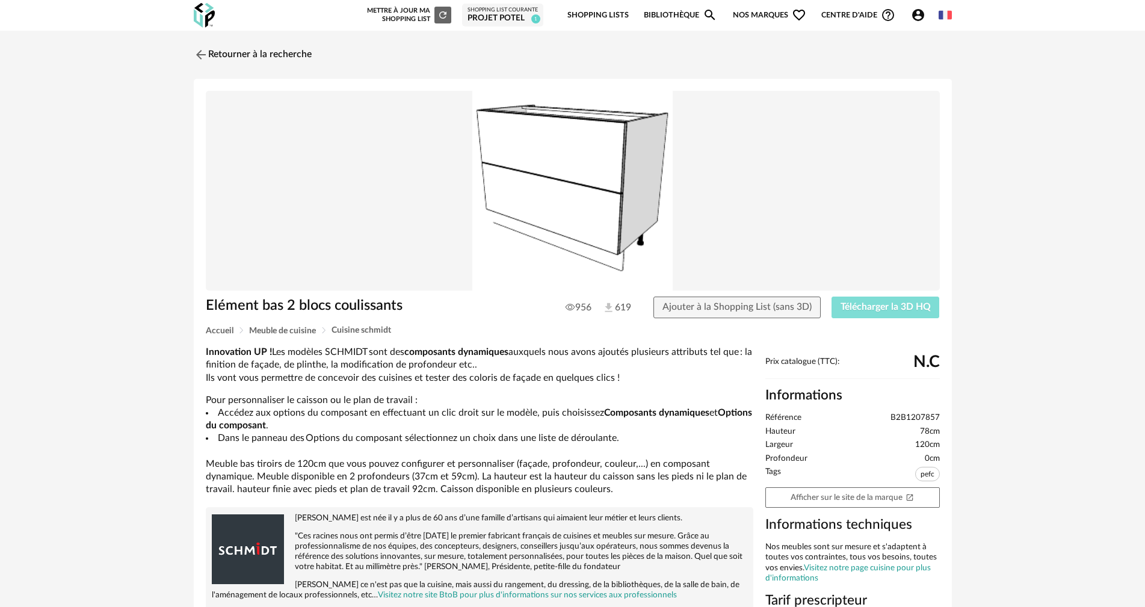
click at [892, 307] on span "Télécharger la 3D HQ" at bounding box center [886, 307] width 90 height 10
click at [291, 42] on link "Retourner à la recherche" at bounding box center [250, 55] width 118 height 26
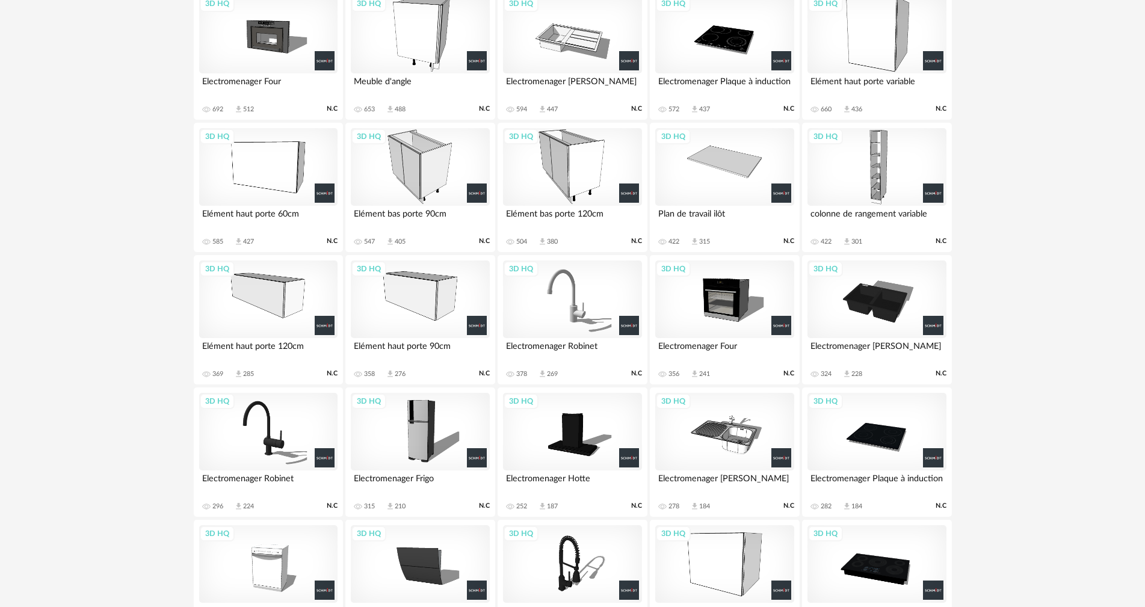
scroll to position [540, 0]
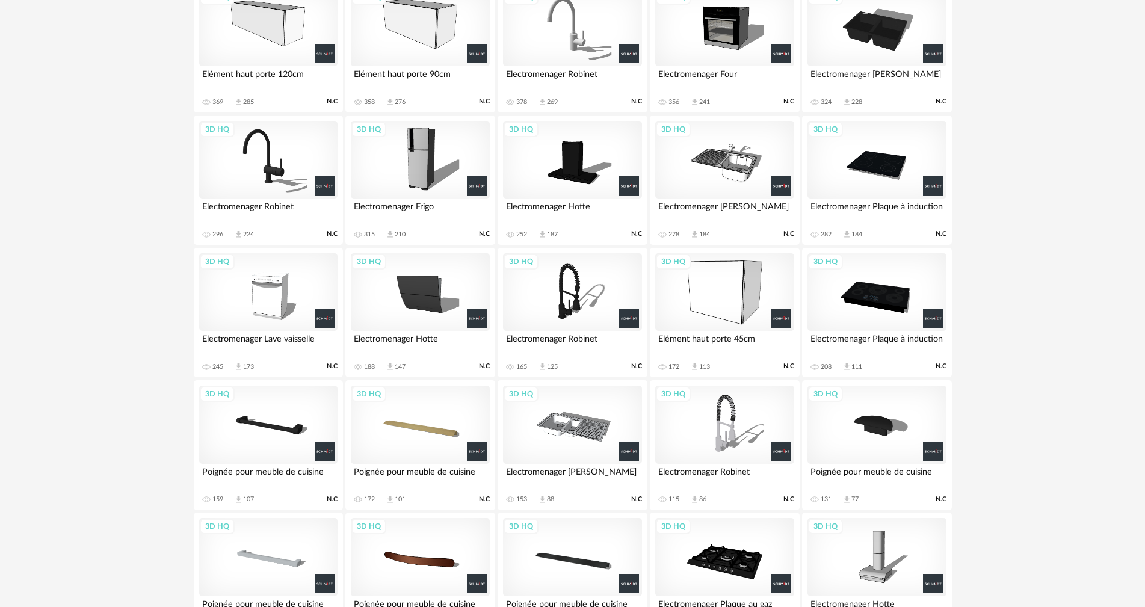
scroll to position [699, 0]
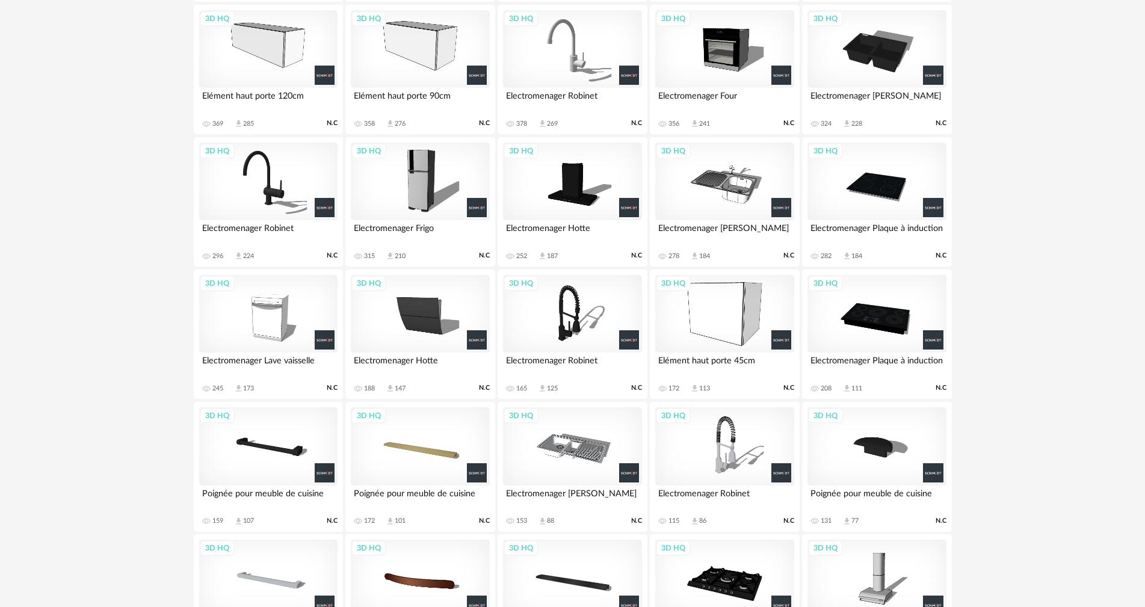
click at [700, 292] on div "3D HQ" at bounding box center [724, 314] width 138 height 78
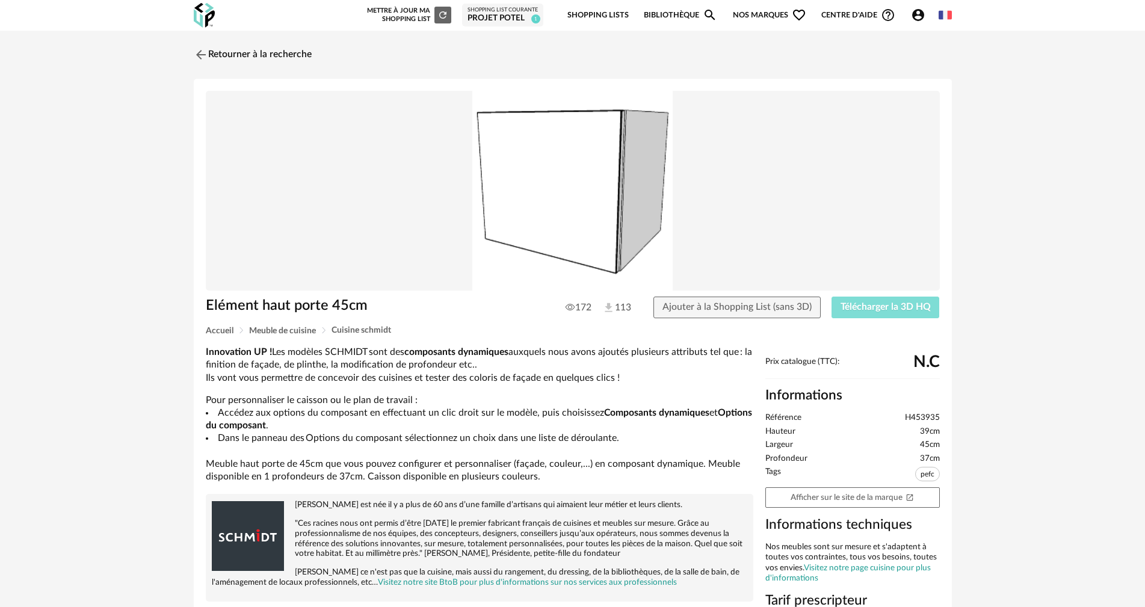
click at [911, 305] on span "Télécharger la 3D HQ" at bounding box center [886, 307] width 90 height 10
click at [241, 58] on link "Retourner à la recherche" at bounding box center [250, 55] width 118 height 26
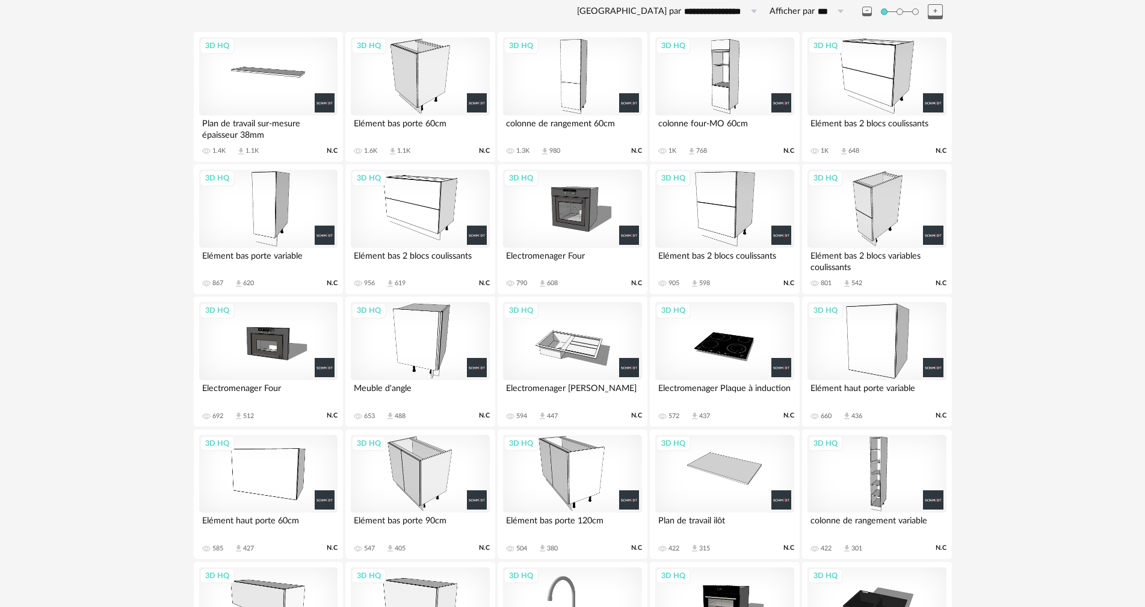
scroll to position [285, 0]
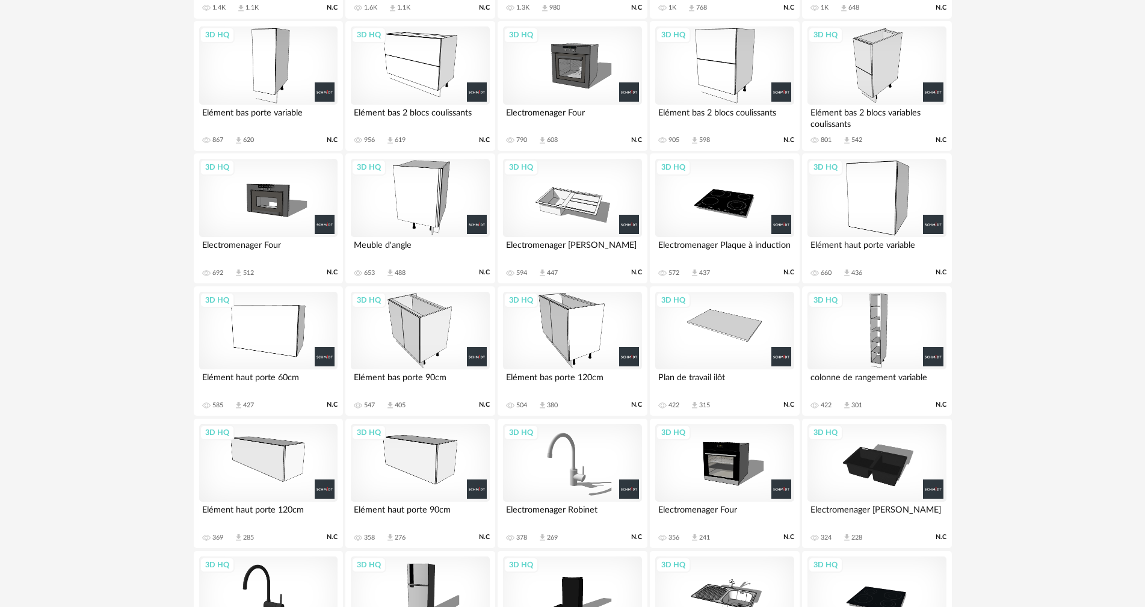
click at [276, 483] on div "3D HQ" at bounding box center [268, 463] width 138 height 78
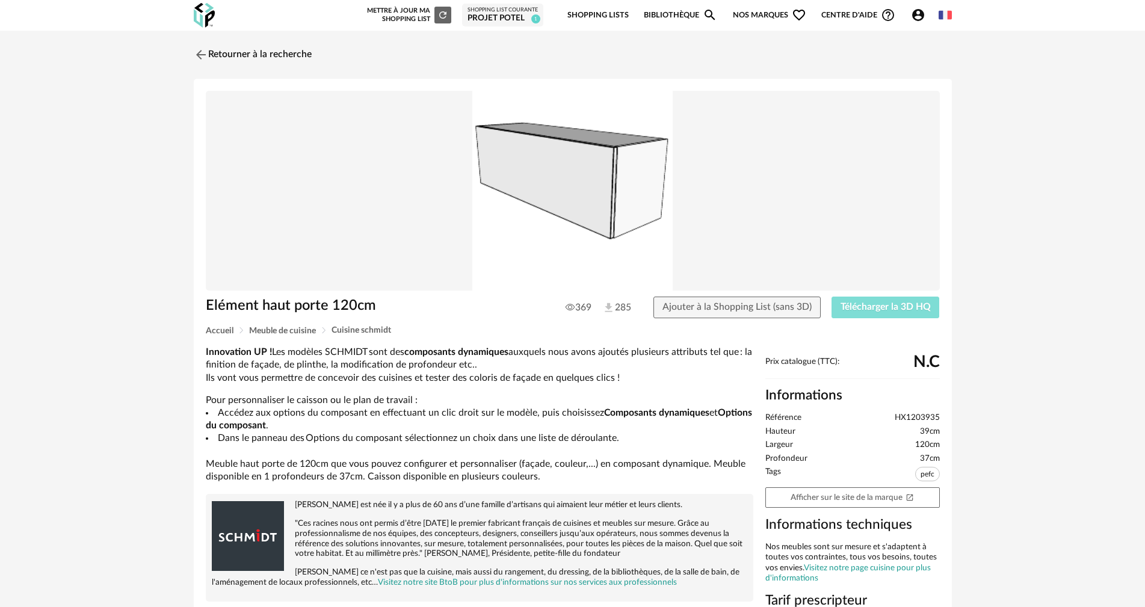
click at [832, 309] on button "Télécharger la 3D HQ" at bounding box center [886, 308] width 108 height 22
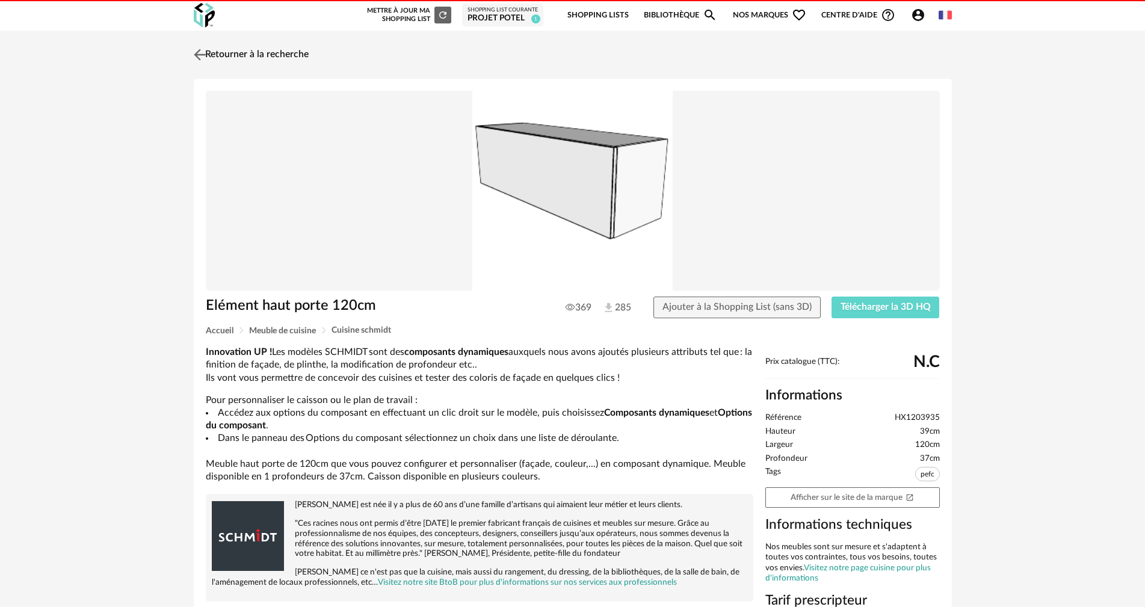
click at [260, 56] on link "Retourner à la recherche" at bounding box center [250, 55] width 118 height 26
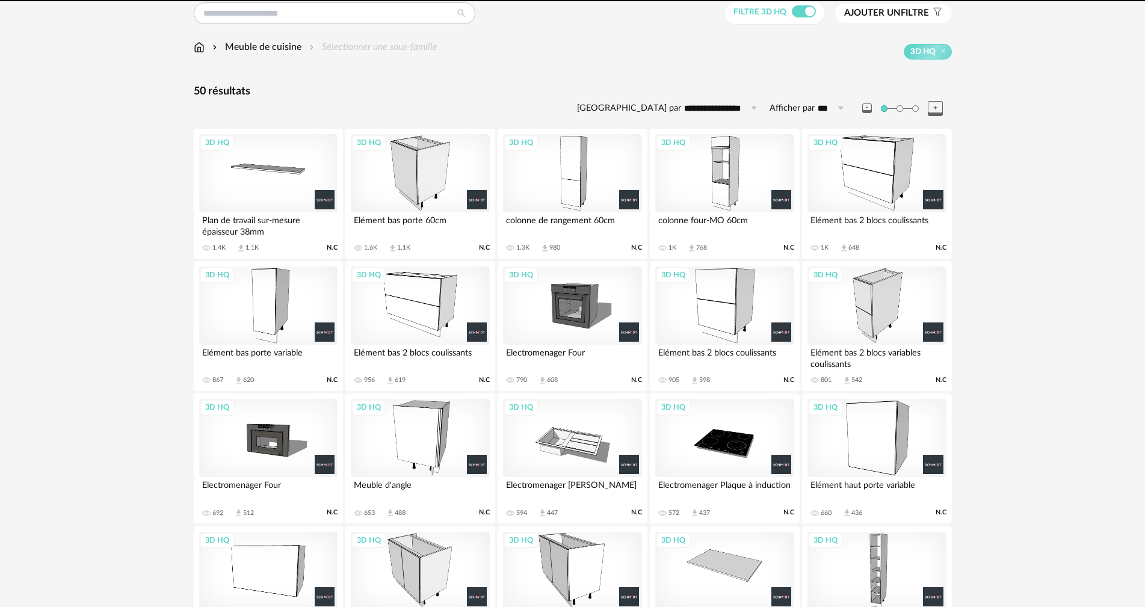
scroll to position [44, 0]
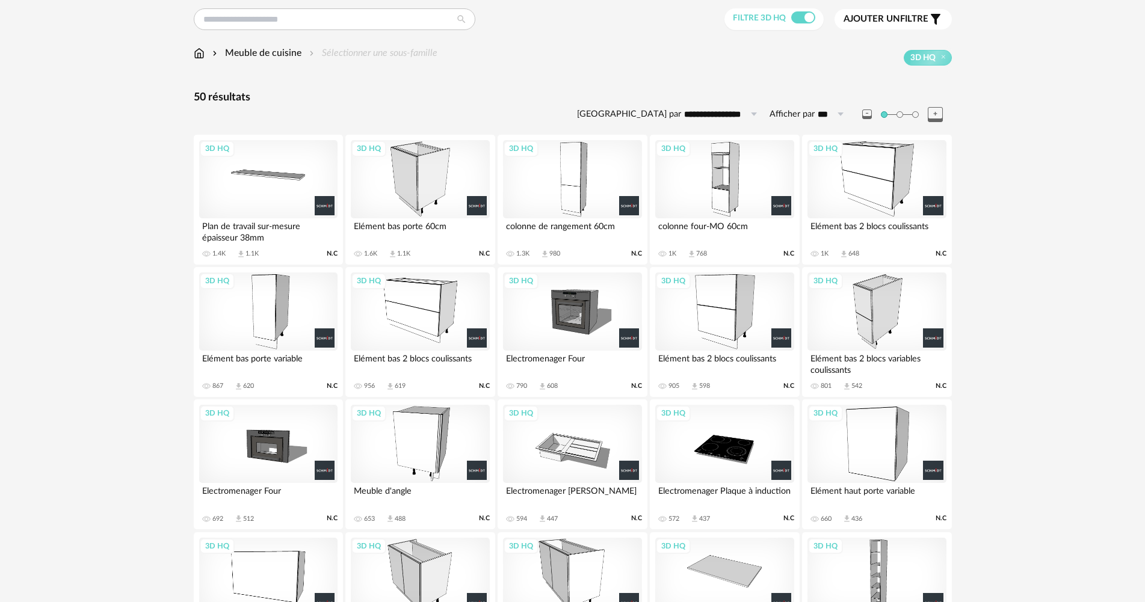
scroll to position [60, 0]
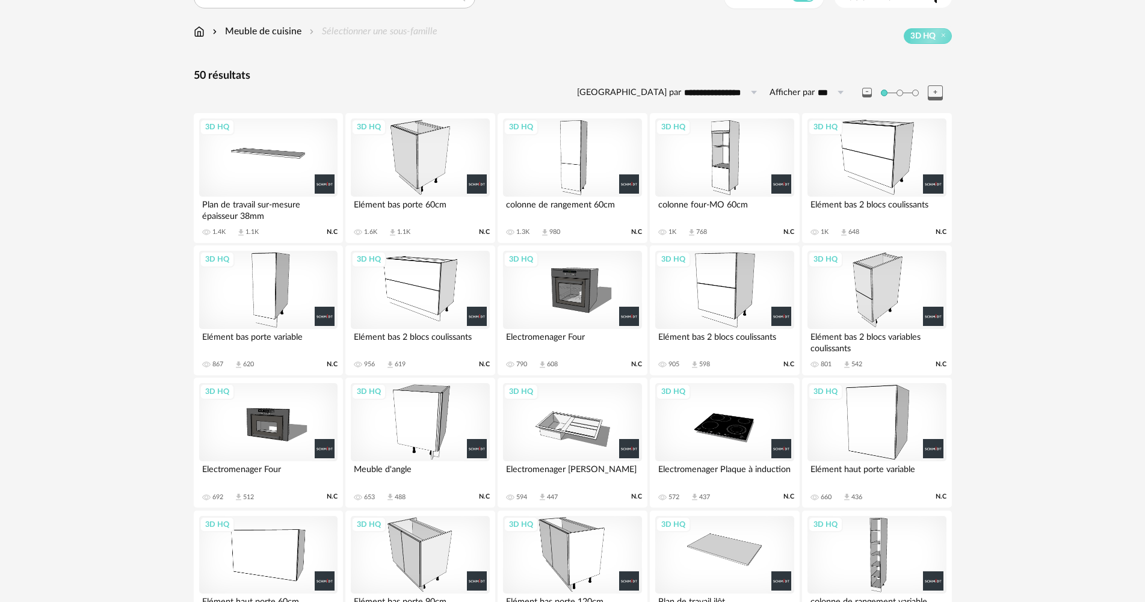
click at [238, 140] on div "3D HQ" at bounding box center [268, 158] width 138 height 78
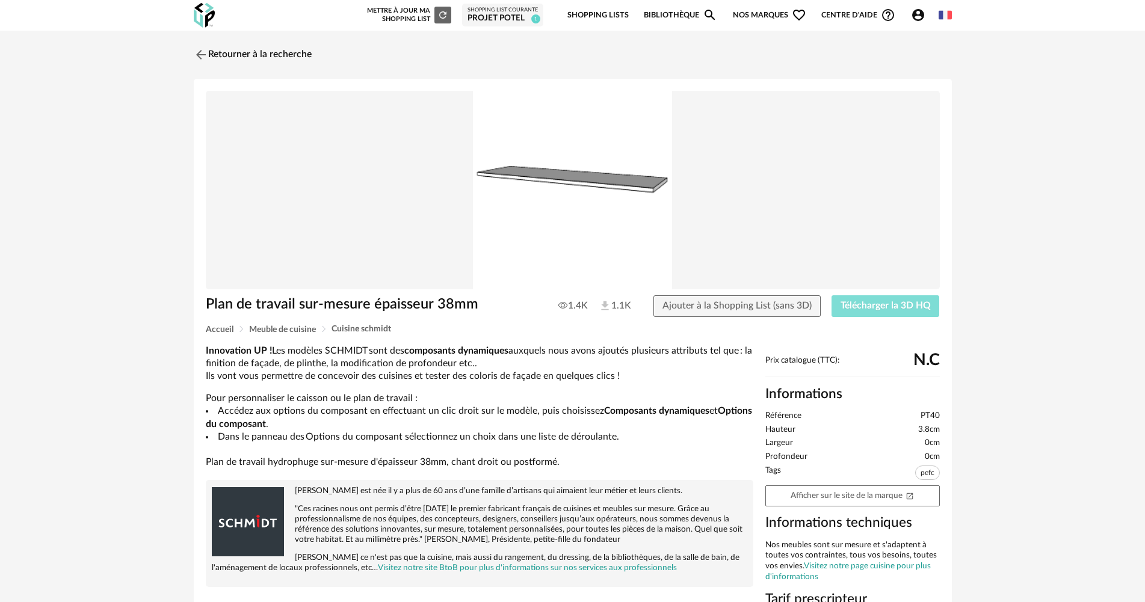
click at [875, 301] on span "Télécharger la 3D HQ" at bounding box center [886, 306] width 90 height 10
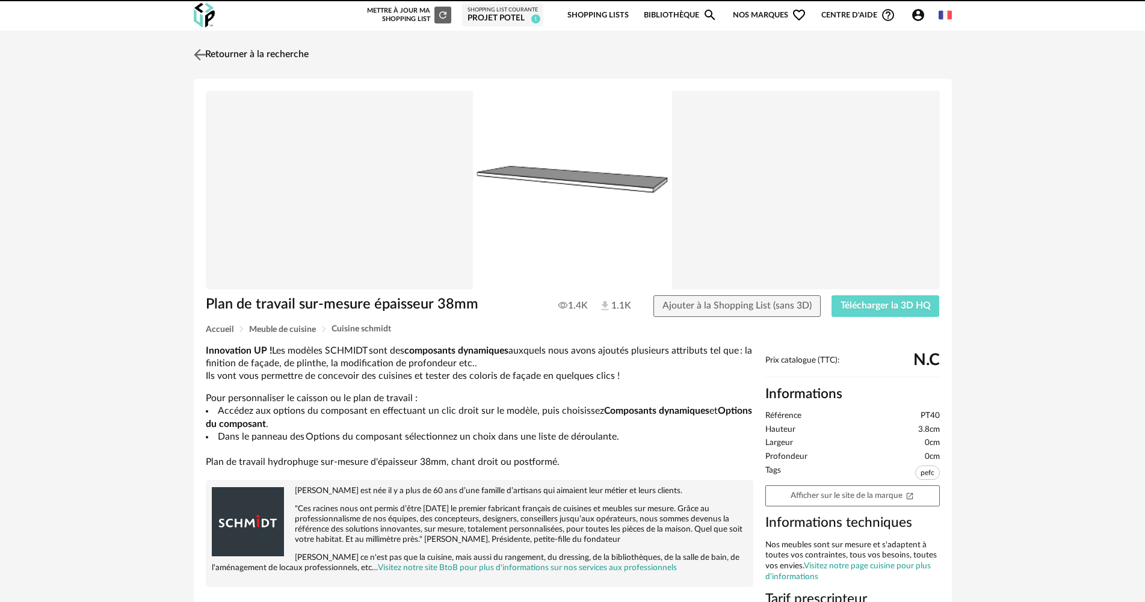
click at [218, 51] on link "Retourner à la recherche" at bounding box center [250, 55] width 118 height 26
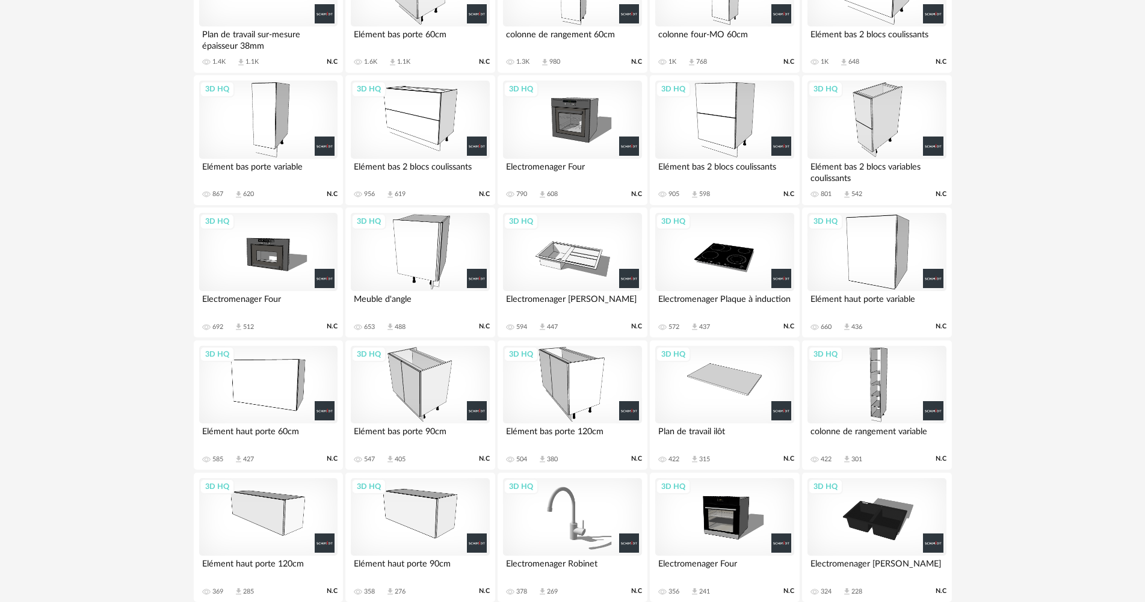
scroll to position [289, 0]
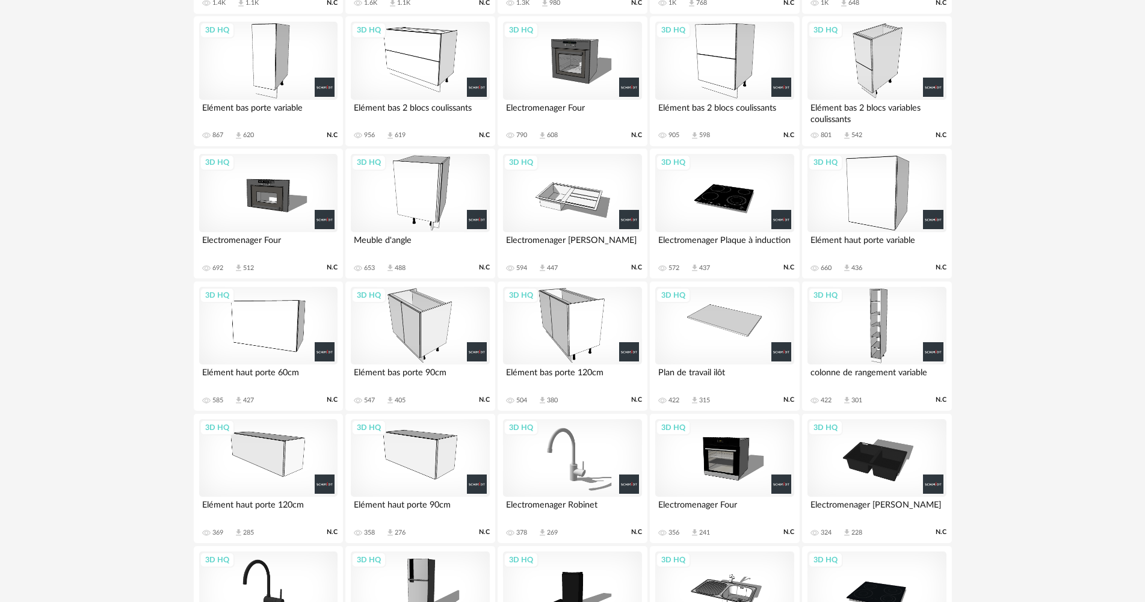
click at [723, 335] on div "3D HQ" at bounding box center [724, 326] width 138 height 78
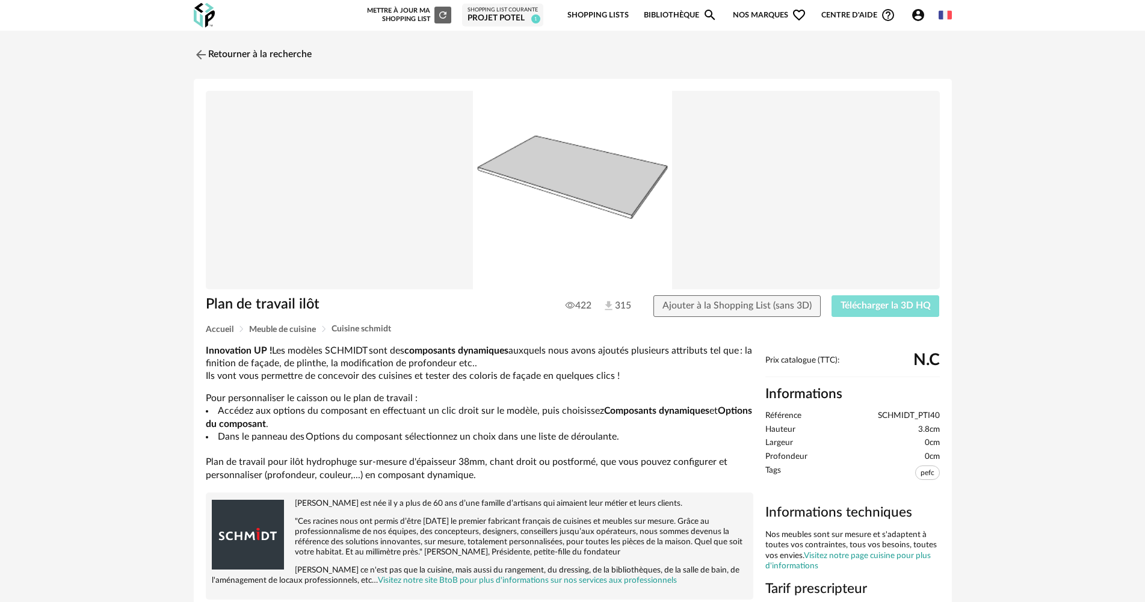
click at [863, 313] on button "Télécharger la 3D HQ" at bounding box center [886, 306] width 108 height 22
